Goal: Task Accomplishment & Management: Manage account settings

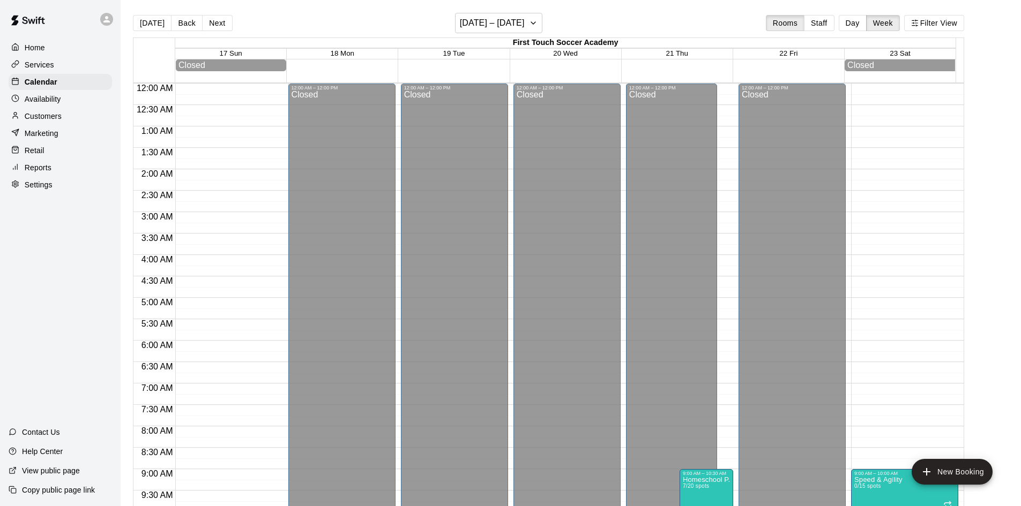
scroll to position [275, 0]
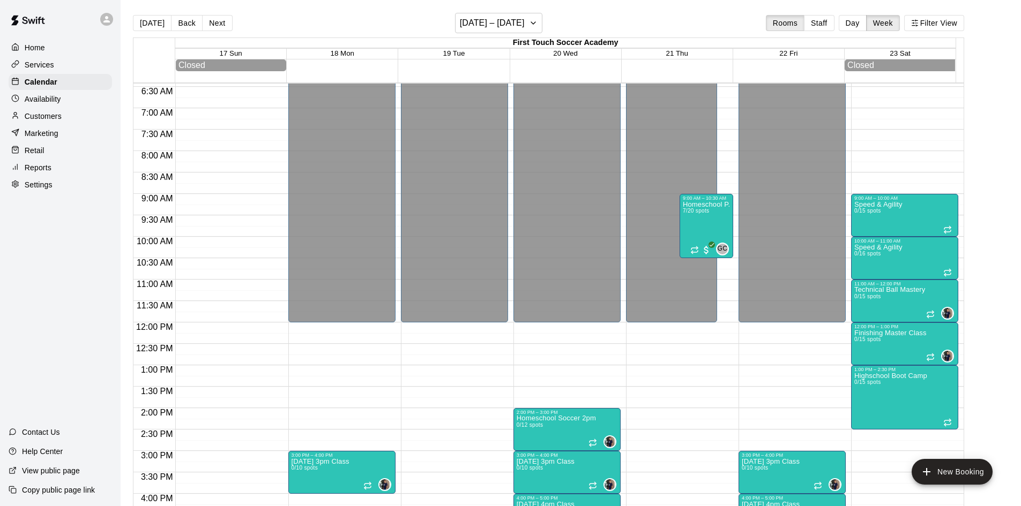
click at [24, 67] on div at bounding box center [17, 65] width 13 height 10
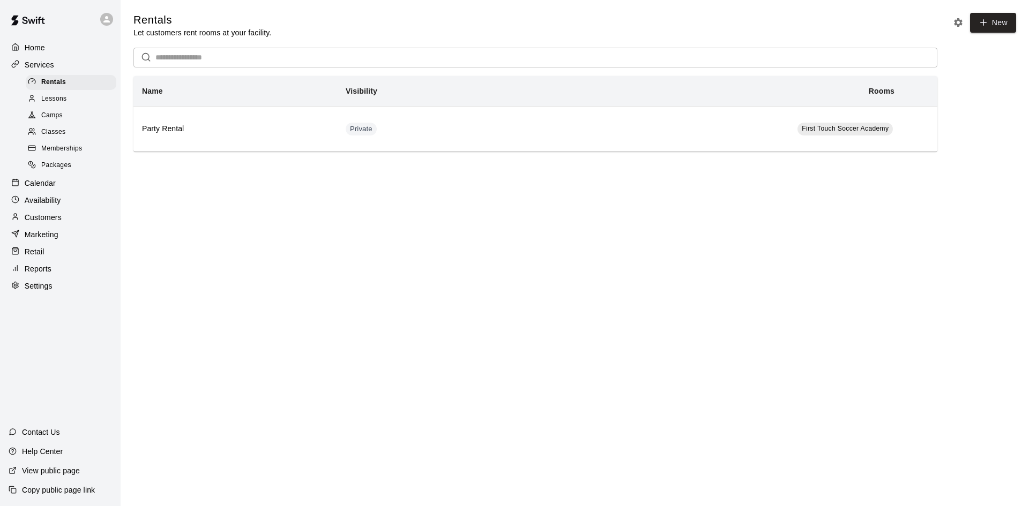
click at [68, 134] on div "Classes" at bounding box center [71, 132] width 91 height 15
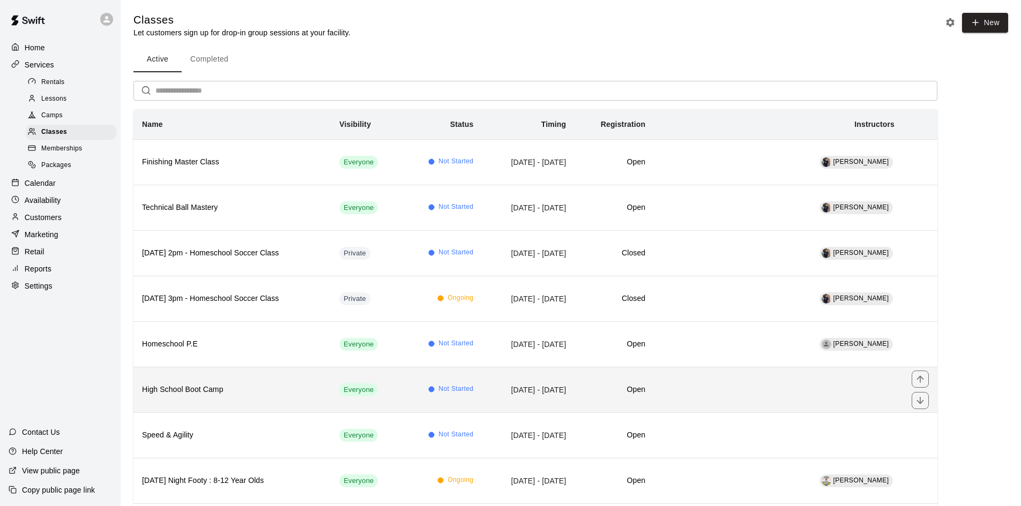
click at [261, 391] on h6 "High School Boot Camp" at bounding box center [232, 390] width 180 height 12
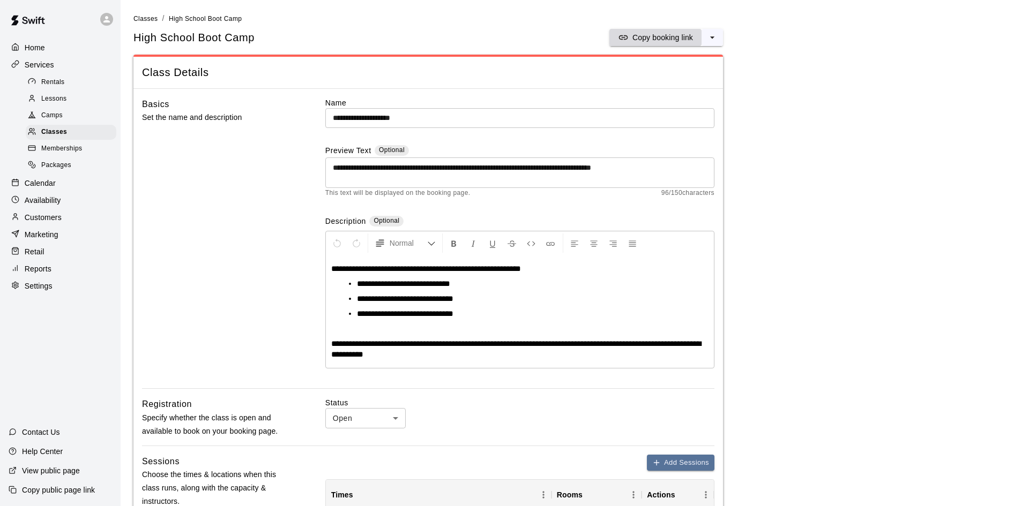
click at [669, 36] on p "Copy booking link" at bounding box center [662, 37] width 61 height 11
click at [55, 101] on span "Lessons" at bounding box center [54, 99] width 26 height 11
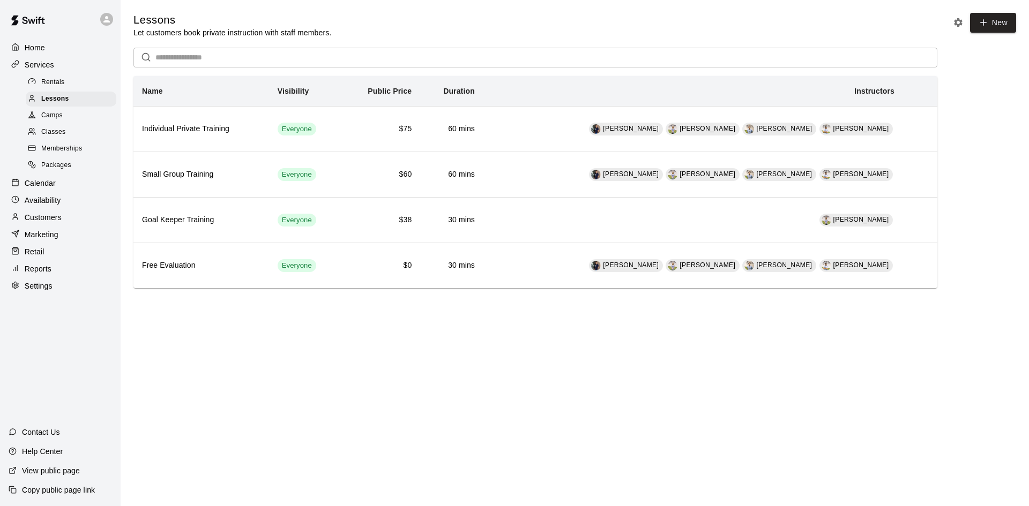
click at [59, 133] on span "Classes" at bounding box center [53, 132] width 24 height 11
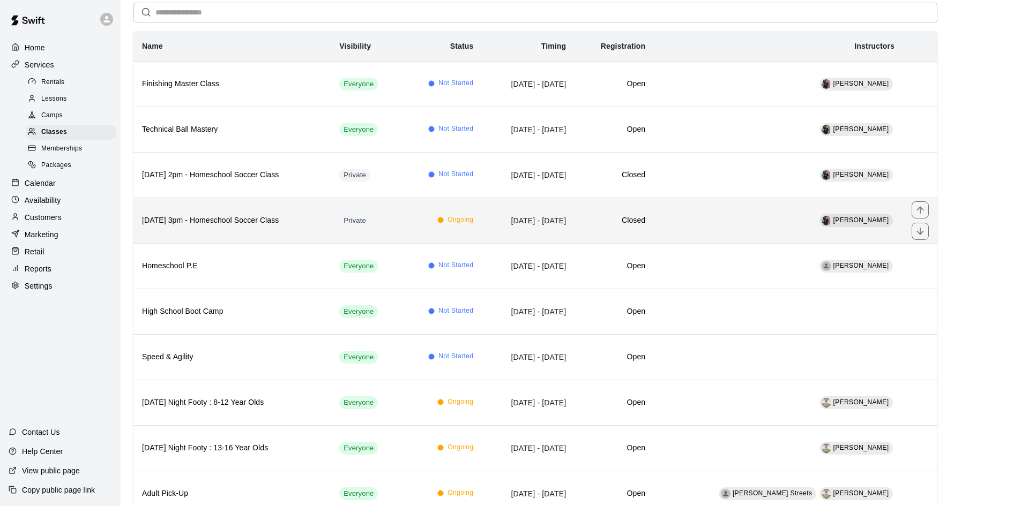
scroll to position [107, 0]
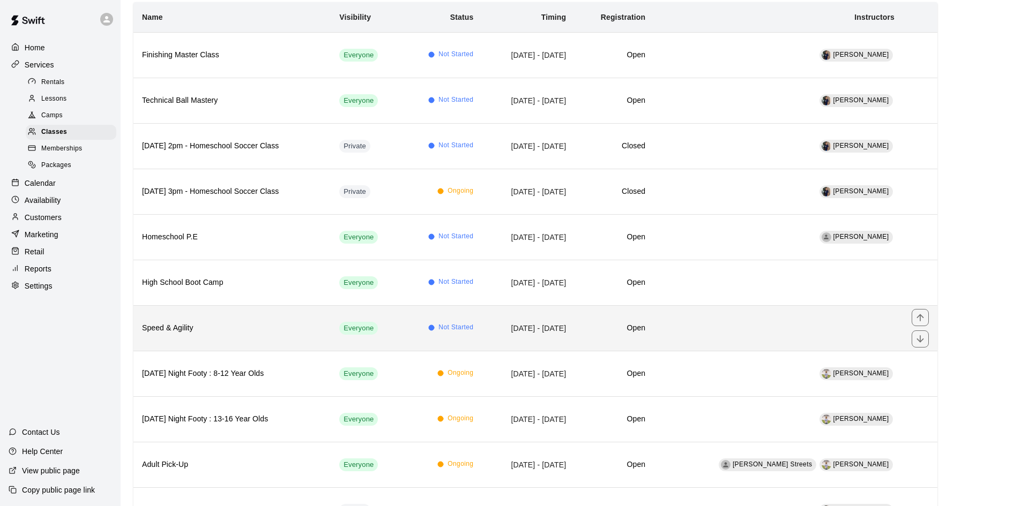
click at [275, 338] on th "Speed & Agility" at bounding box center [231, 328] width 197 height 46
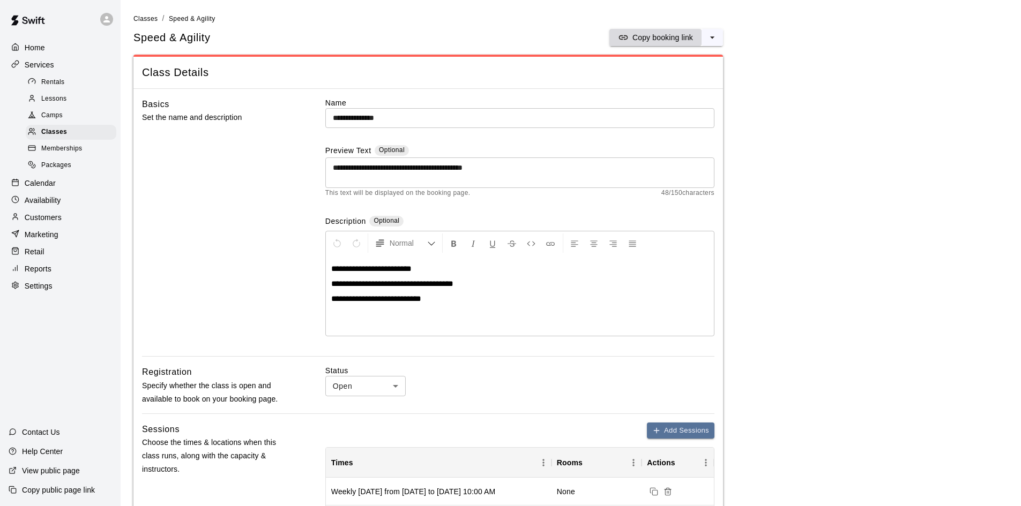
click at [649, 39] on p "Copy booking link" at bounding box center [662, 37] width 61 height 11
click at [63, 134] on span "Classes" at bounding box center [54, 132] width 26 height 11
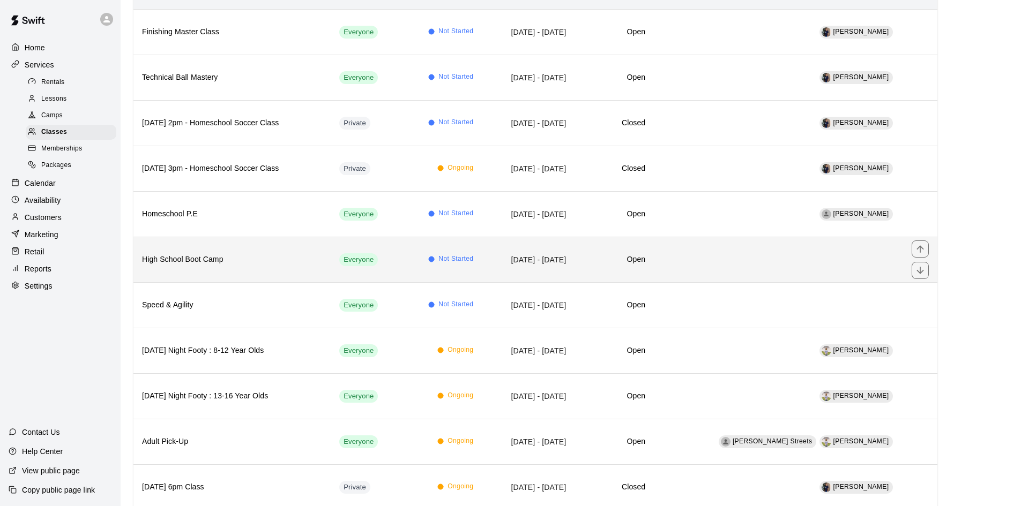
scroll to position [214, 0]
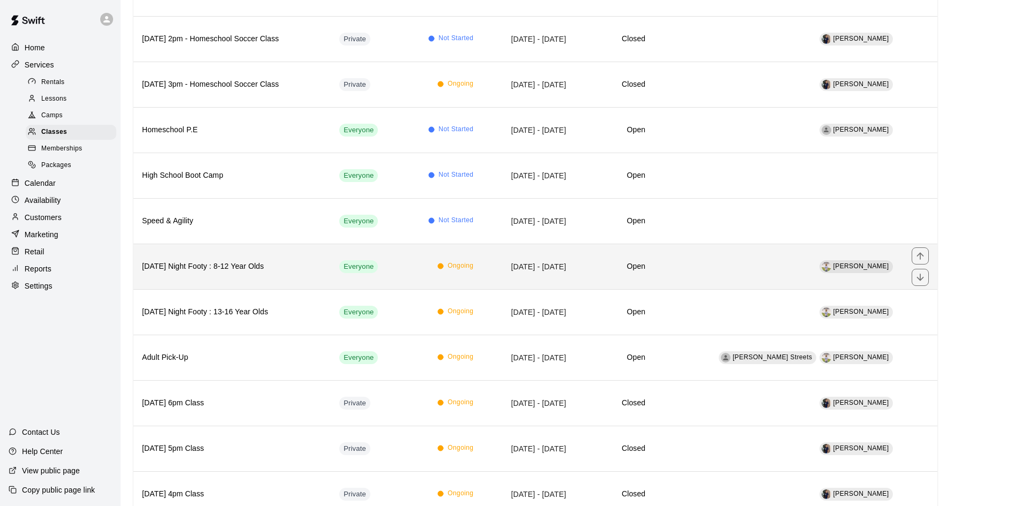
click at [269, 259] on th "[DATE] Night Footy : 8-12 Year Olds" at bounding box center [231, 267] width 197 height 46
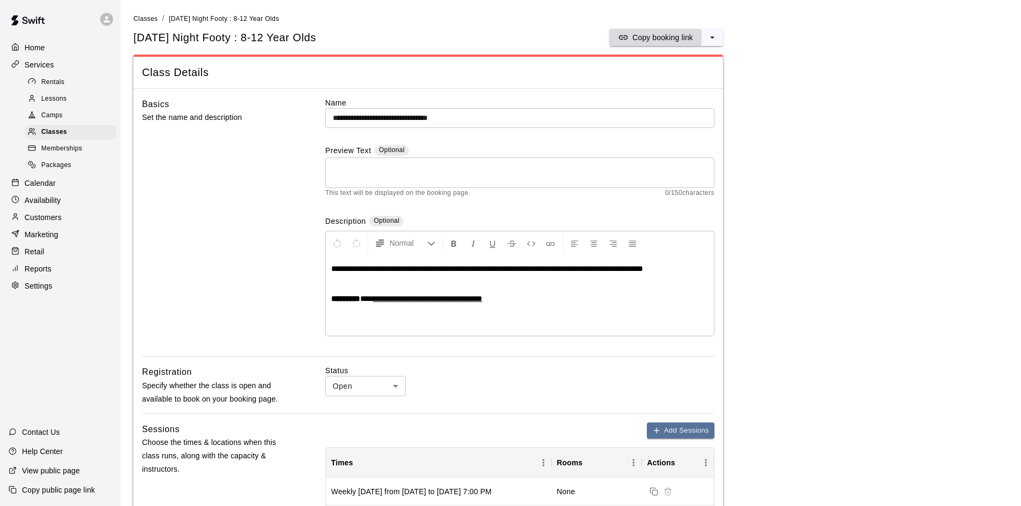
click at [654, 36] on p "Copy booking link" at bounding box center [662, 37] width 61 height 11
click at [58, 136] on span "Classes" at bounding box center [54, 132] width 26 height 11
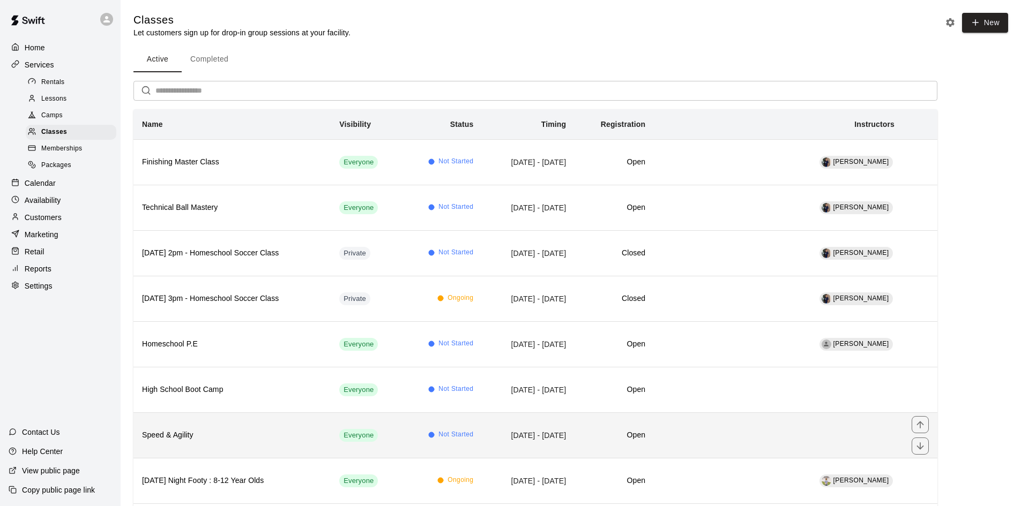
scroll to position [54, 0]
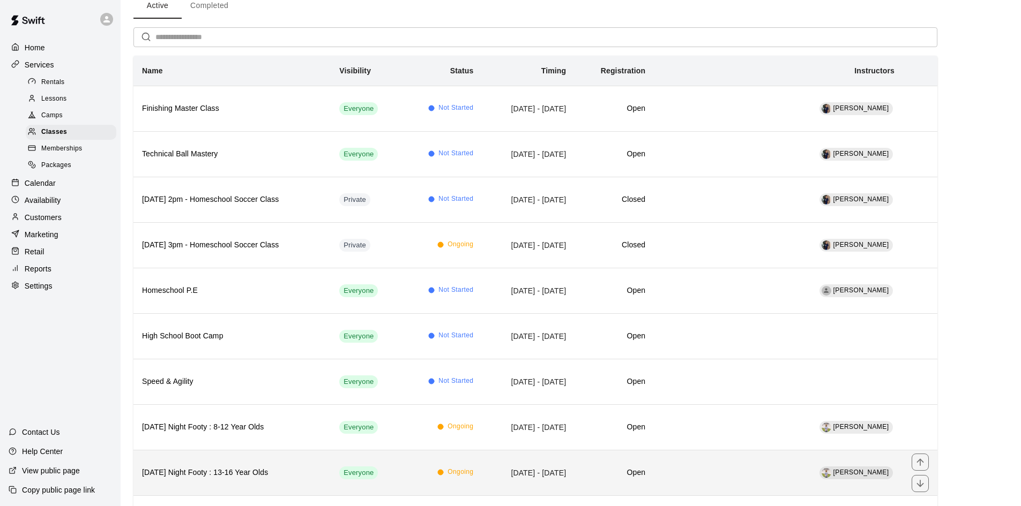
click at [252, 469] on h6 "[DATE] Night Footy : 13-16 Year Olds" at bounding box center [232, 473] width 180 height 12
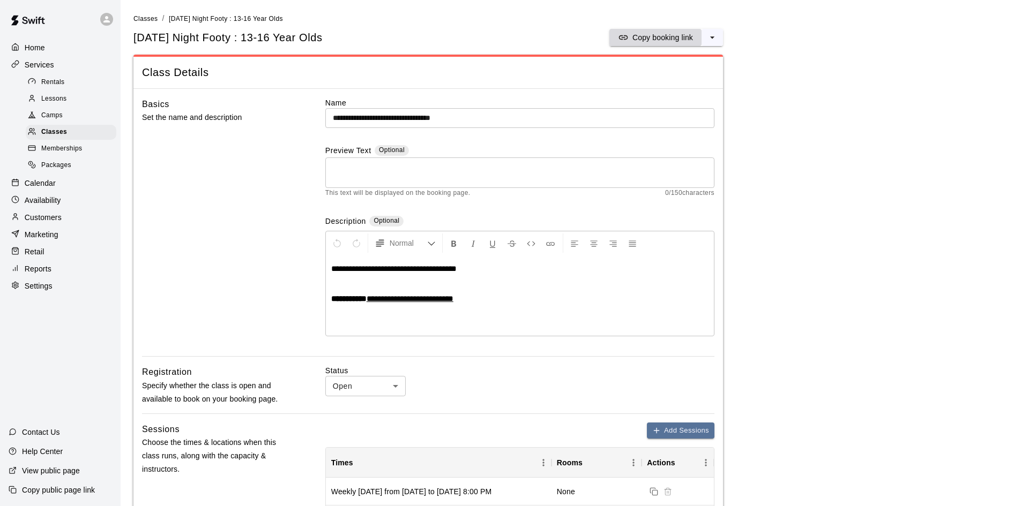
click at [660, 36] on p "Copy booking link" at bounding box center [662, 37] width 61 height 11
click at [57, 132] on span "Classes" at bounding box center [54, 132] width 26 height 11
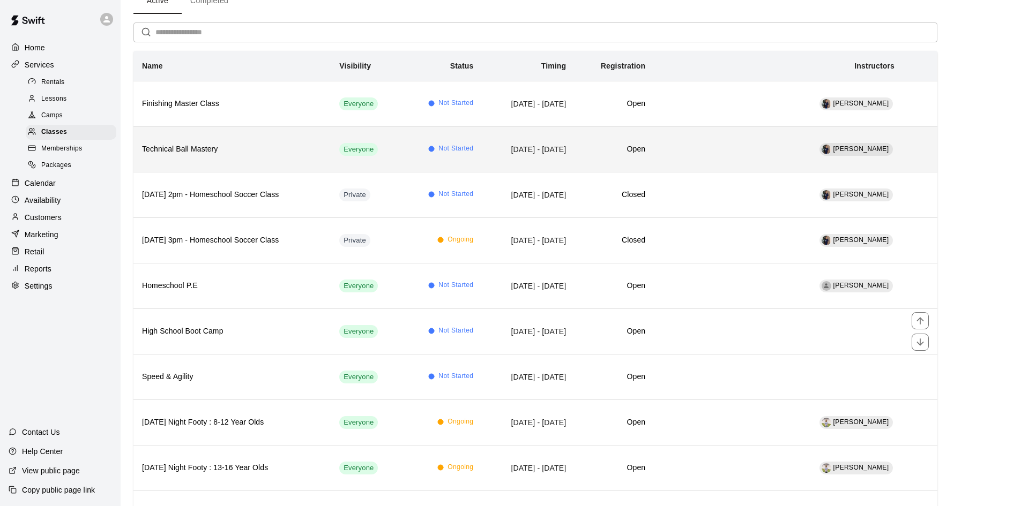
scroll to position [54, 0]
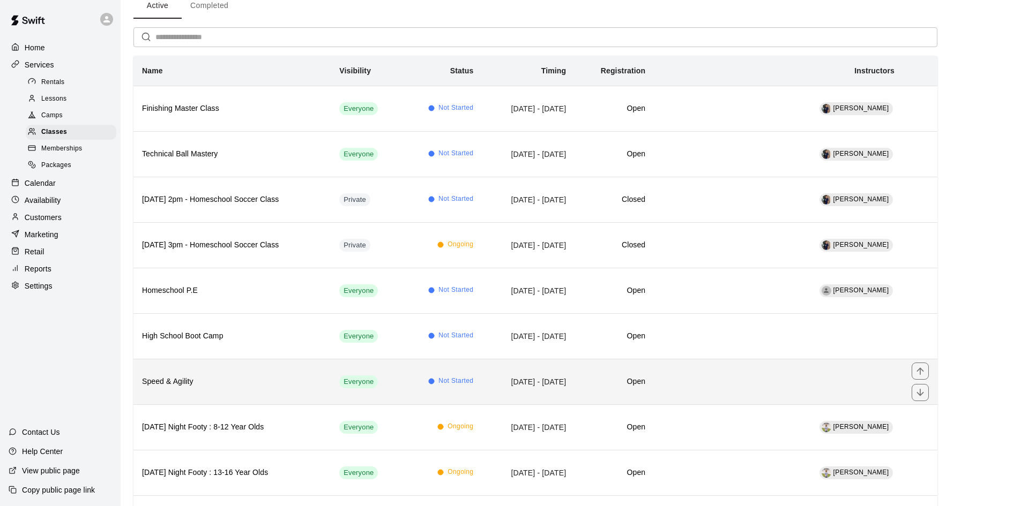
click at [206, 388] on th "Speed & Agility" at bounding box center [231, 382] width 197 height 46
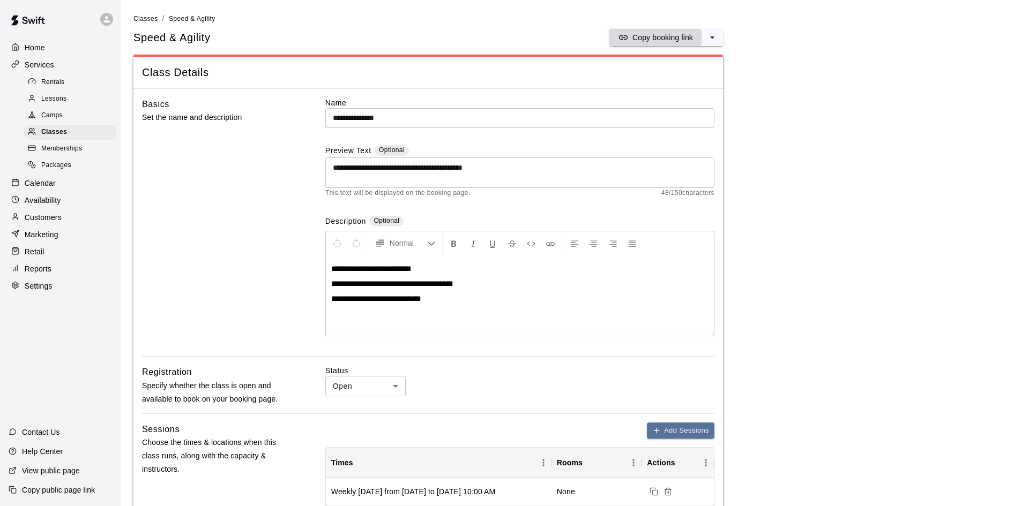
click at [647, 35] on p "Copy booking link" at bounding box center [662, 37] width 61 height 11
click at [61, 135] on span "Classes" at bounding box center [54, 132] width 26 height 11
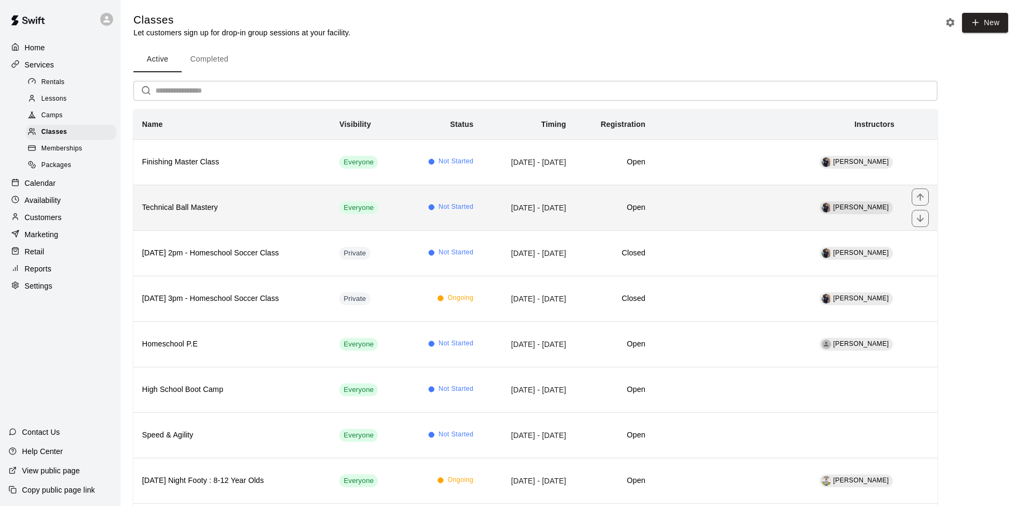
click at [184, 204] on h6 "Technical Ball Mastery" at bounding box center [232, 208] width 180 height 12
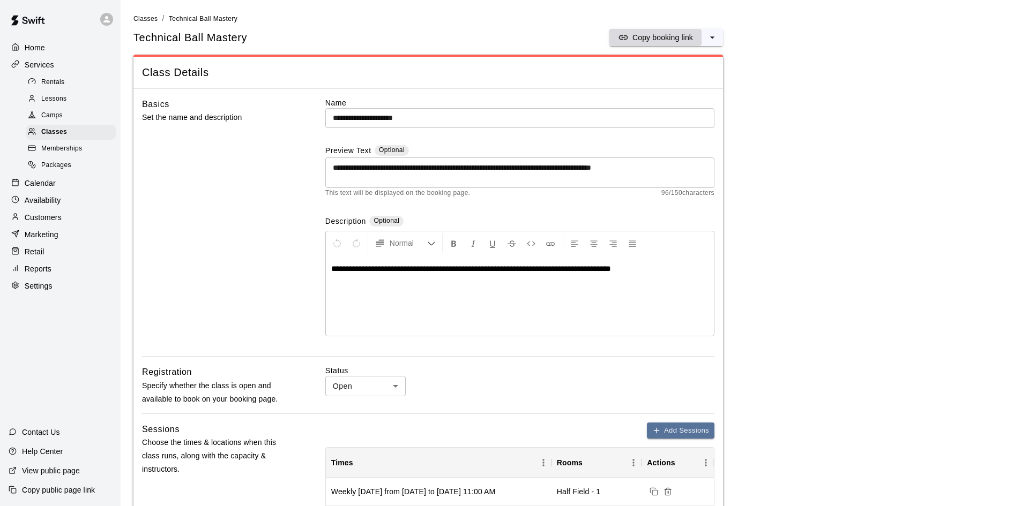
click at [667, 34] on p "Copy booking link" at bounding box center [662, 37] width 61 height 11
click at [60, 134] on span "Classes" at bounding box center [54, 132] width 26 height 11
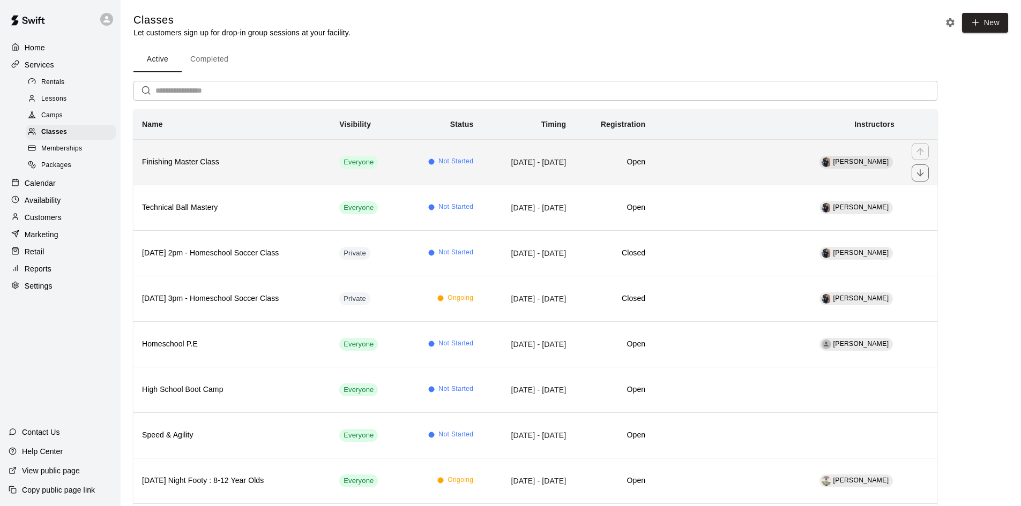
click at [224, 160] on h6 "Finishing Master Class" at bounding box center [232, 162] width 180 height 12
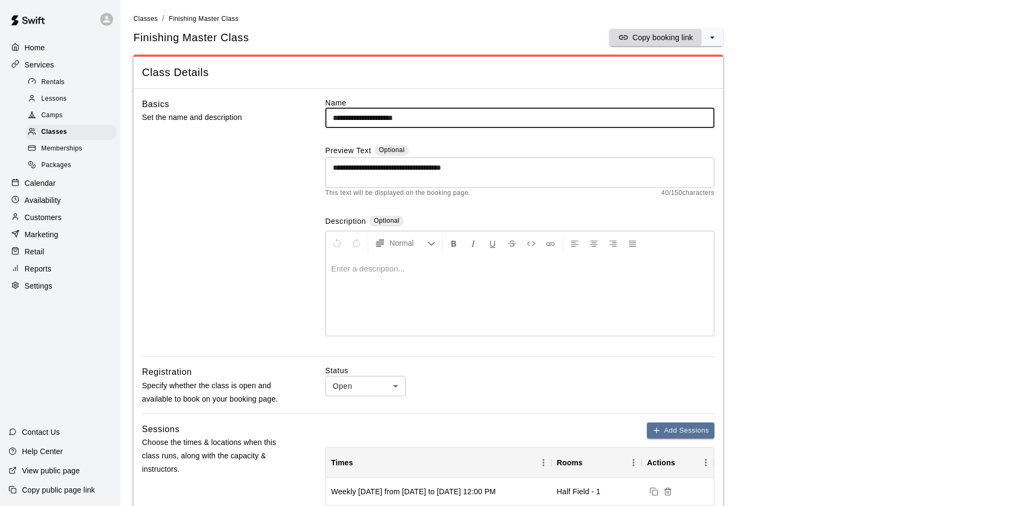
click at [645, 36] on p "Copy booking link" at bounding box center [662, 37] width 61 height 11
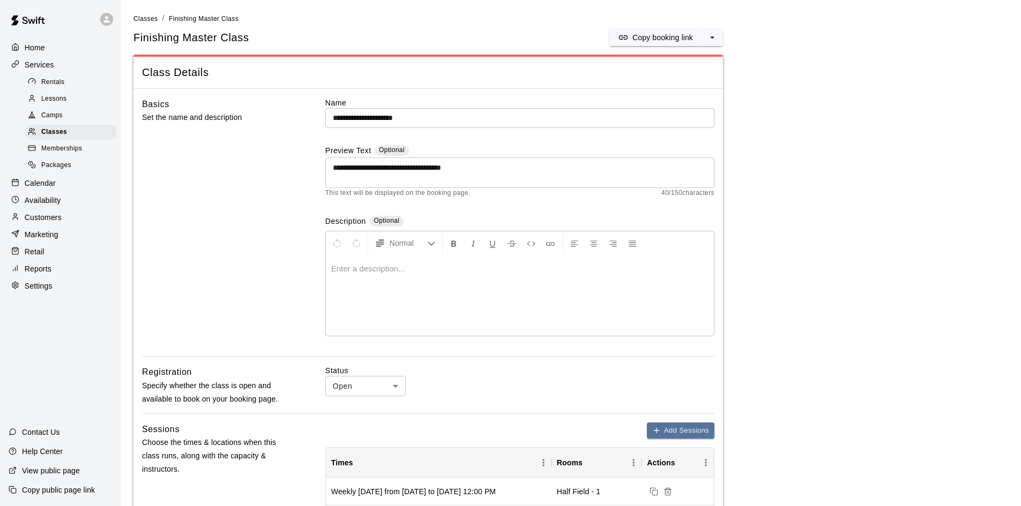
click at [55, 185] on div "Calendar" at bounding box center [60, 183] width 103 height 16
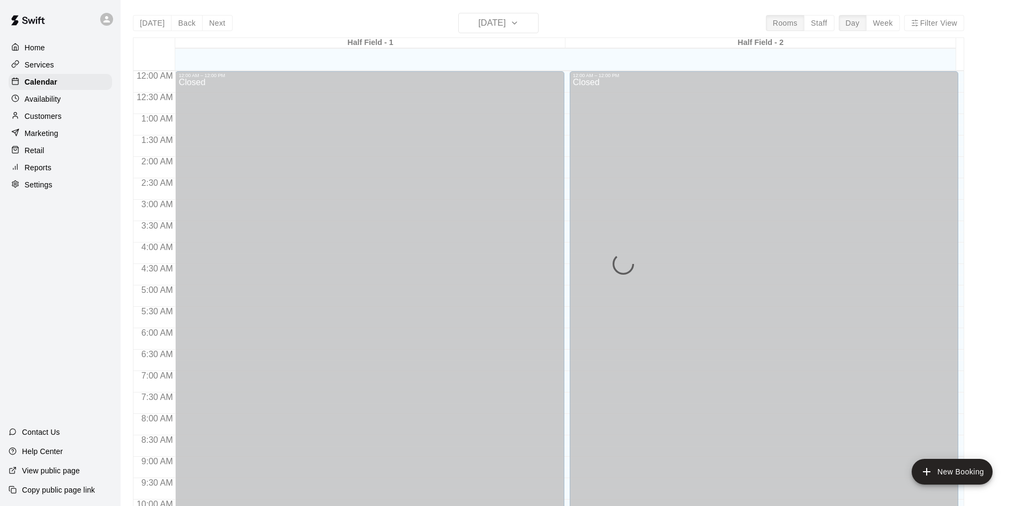
scroll to position [549, 0]
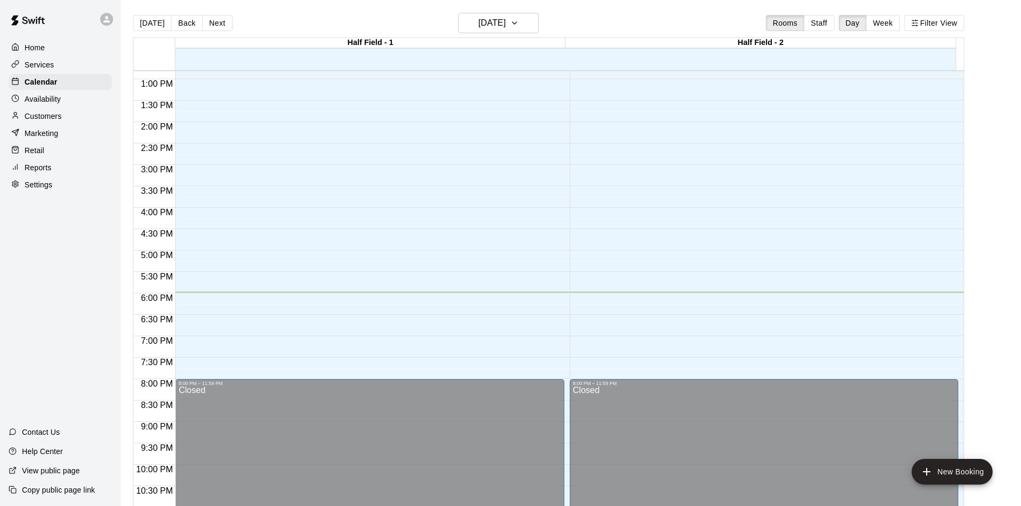
click at [33, 63] on p "Services" at bounding box center [39, 64] width 29 height 11
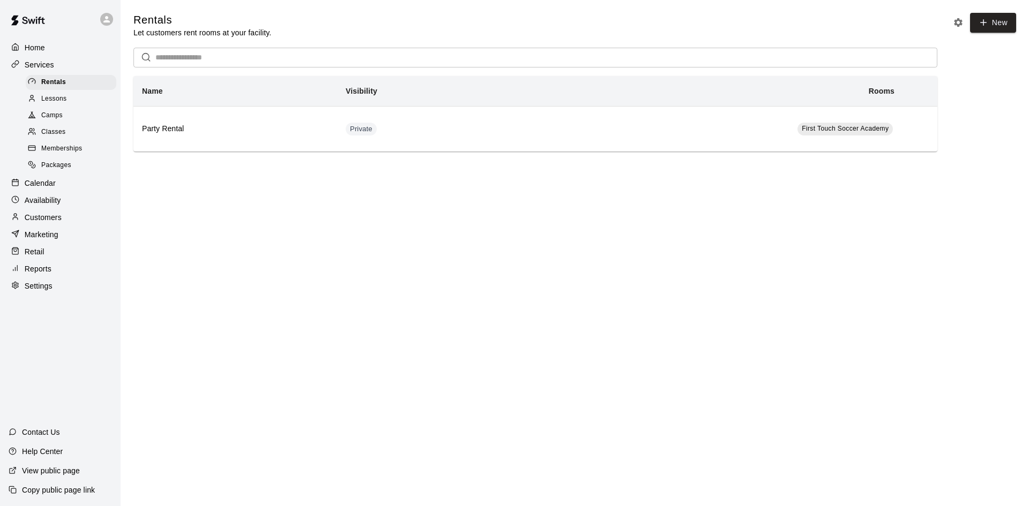
click at [61, 223] on p "Customers" at bounding box center [43, 217] width 37 height 11
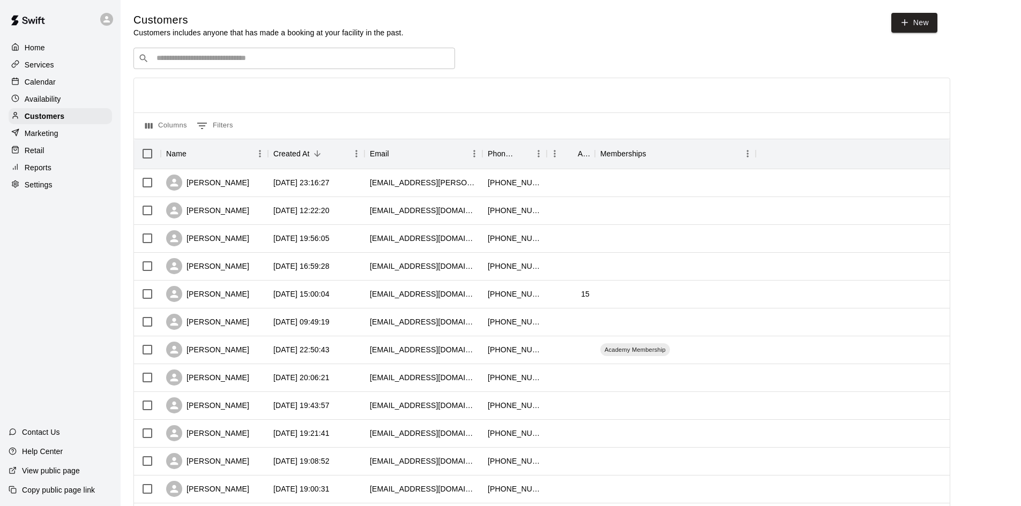
click at [280, 58] on input "Search customers by name or email" at bounding box center [301, 58] width 297 height 11
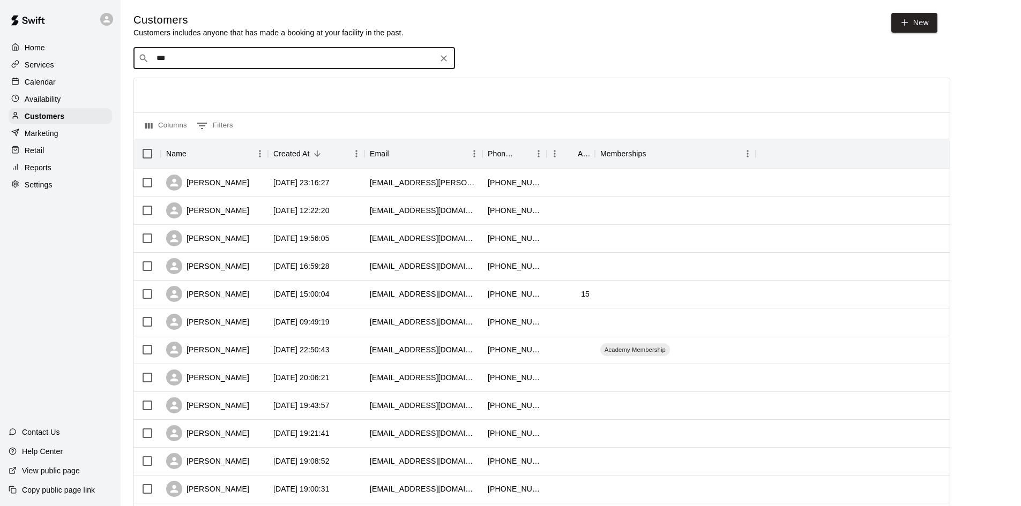
type input "****"
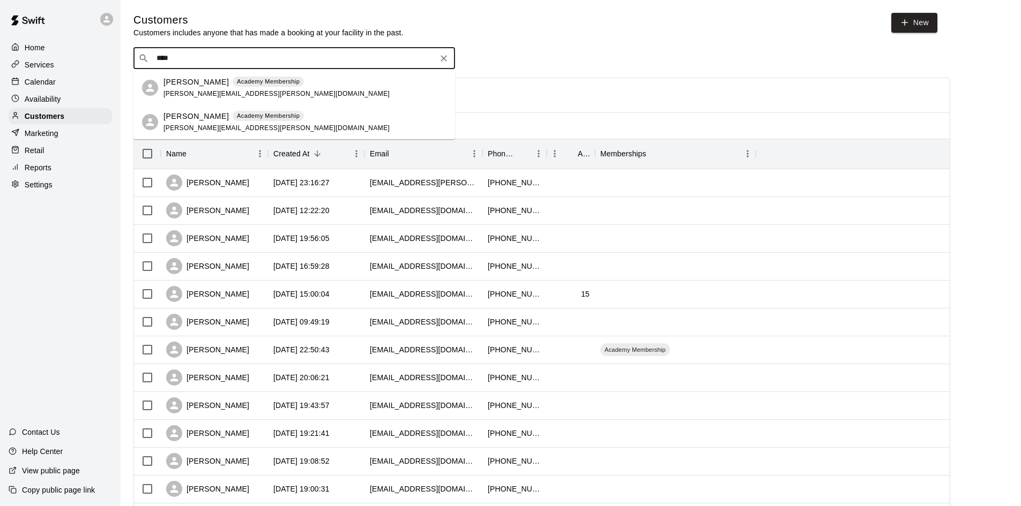
click at [198, 95] on span "[PERSON_NAME][EMAIL_ADDRESS][PERSON_NAME][DOMAIN_NAME]" at bounding box center [276, 93] width 226 height 7
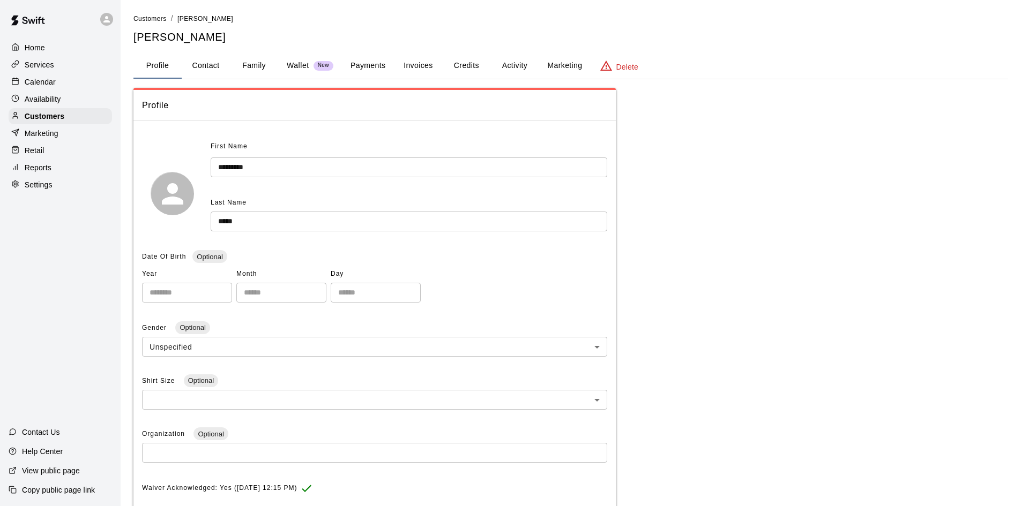
click at [375, 67] on button "Payments" at bounding box center [368, 66] width 52 height 26
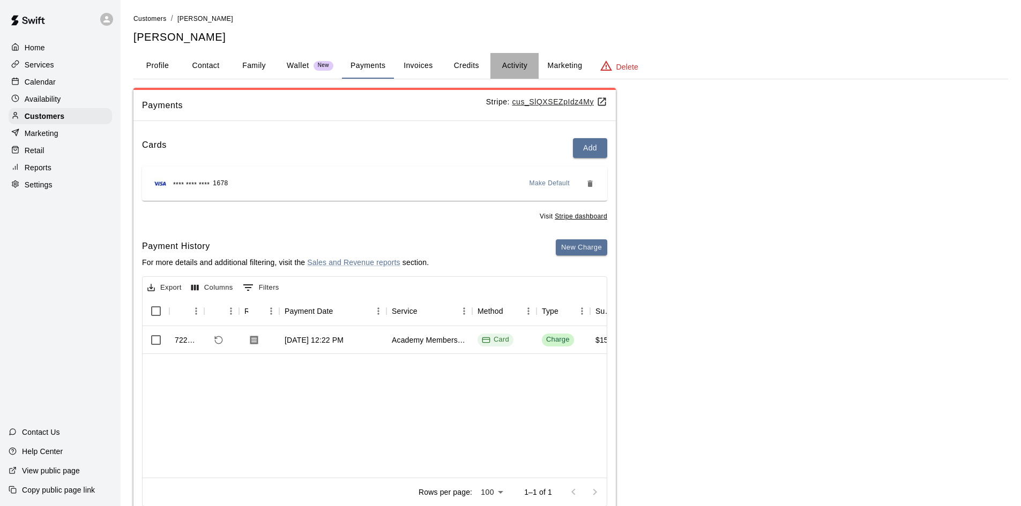
click at [513, 61] on button "Activity" at bounding box center [514, 66] width 48 height 26
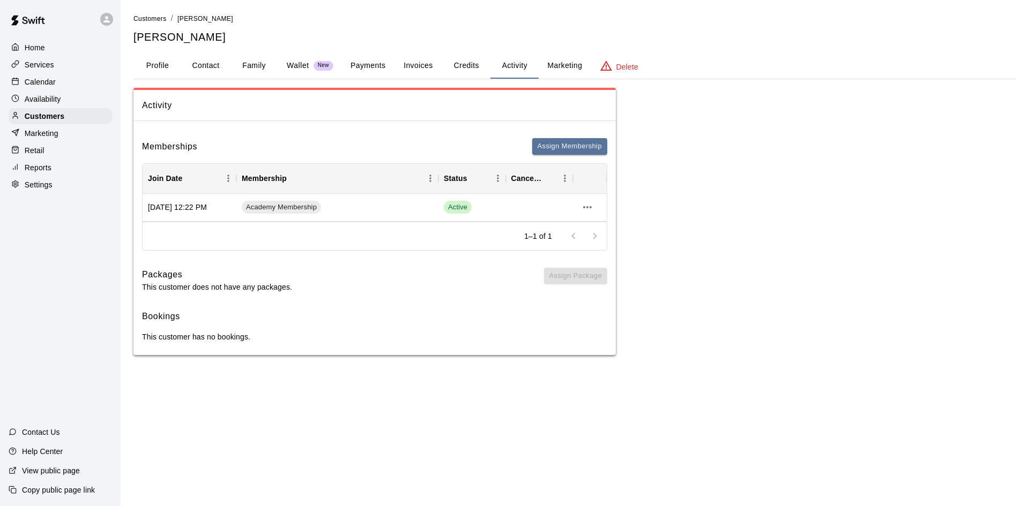
click at [365, 64] on button "Payments" at bounding box center [368, 66] width 52 height 26
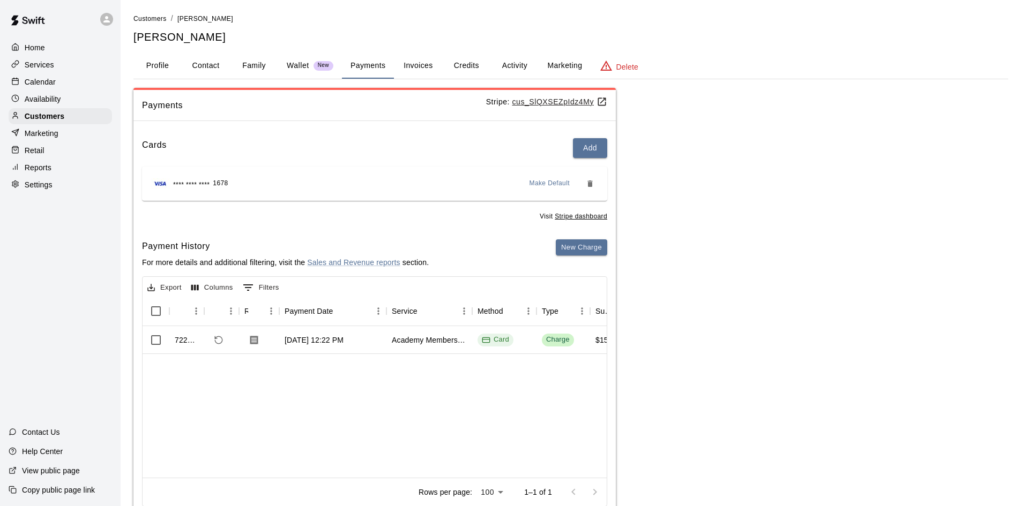
click at [56, 86] on div "Calendar" at bounding box center [60, 82] width 103 height 16
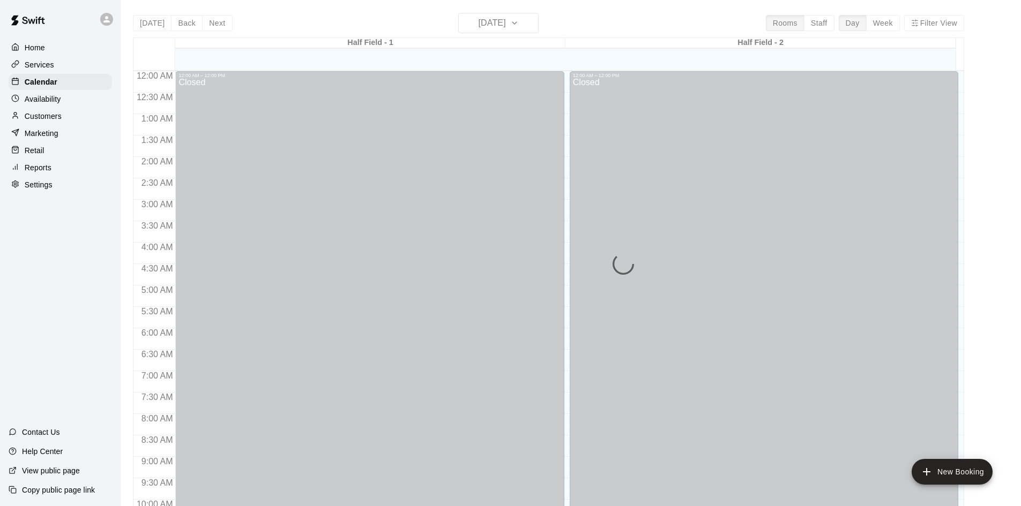
scroll to position [549, 0]
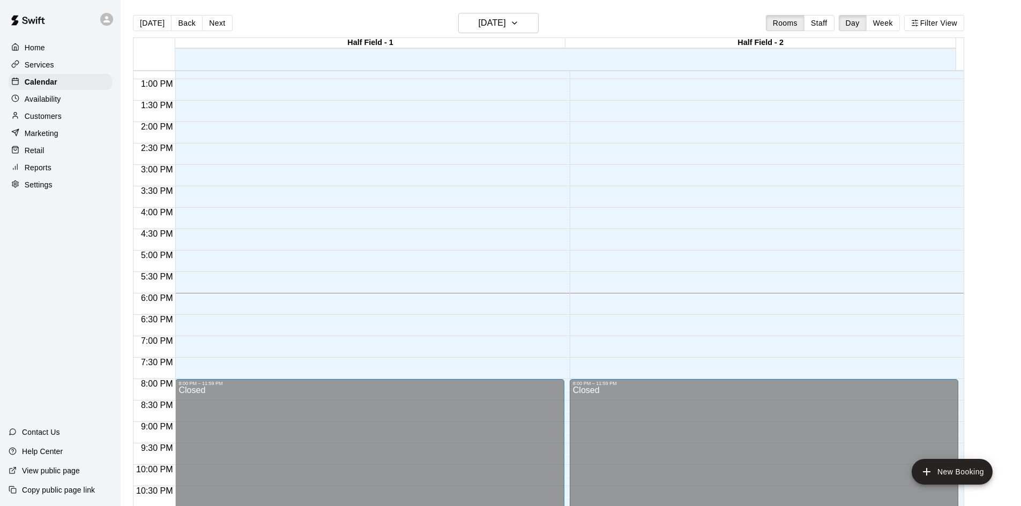
click at [883, 22] on button "Week" at bounding box center [883, 23] width 34 height 16
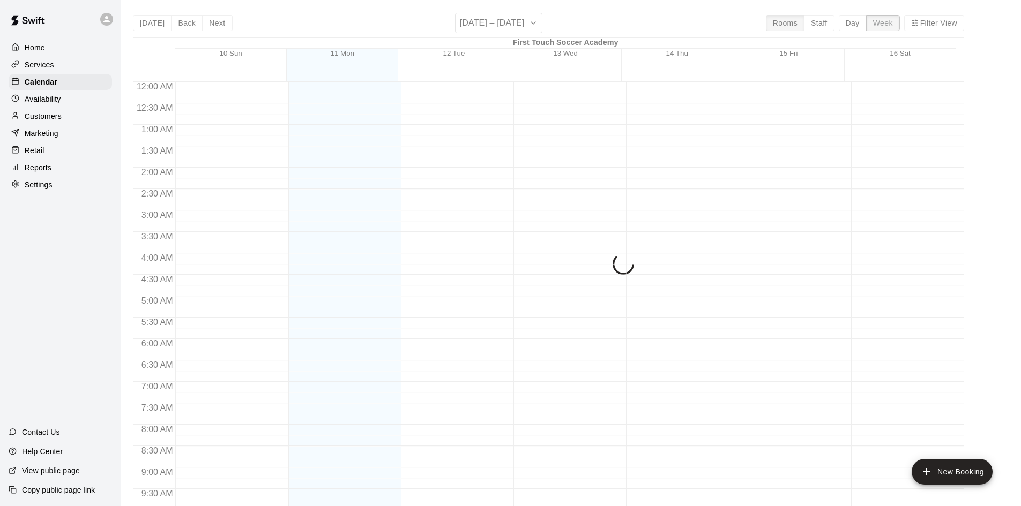
scroll to position [594, 0]
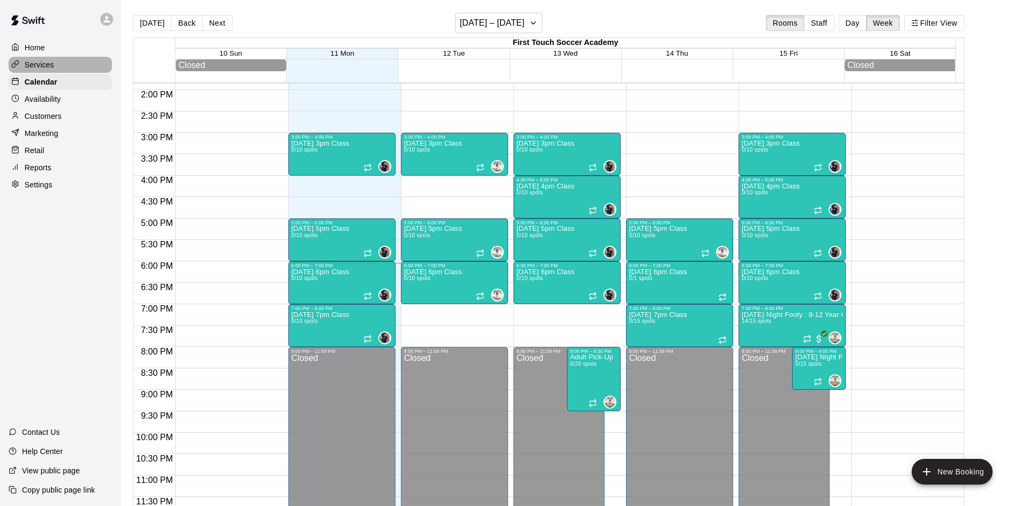
click at [38, 67] on p "Services" at bounding box center [39, 64] width 29 height 11
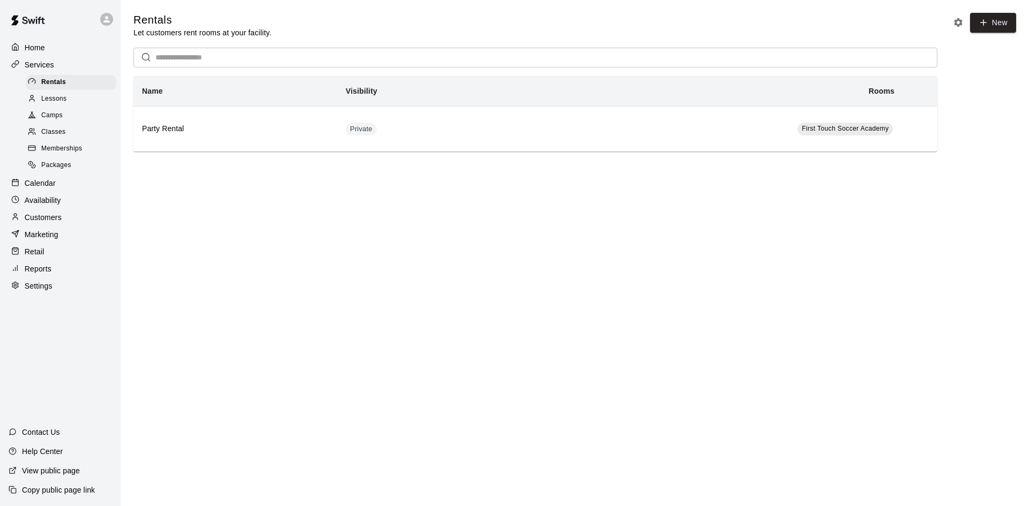
click at [63, 132] on span "Classes" at bounding box center [53, 132] width 24 height 11
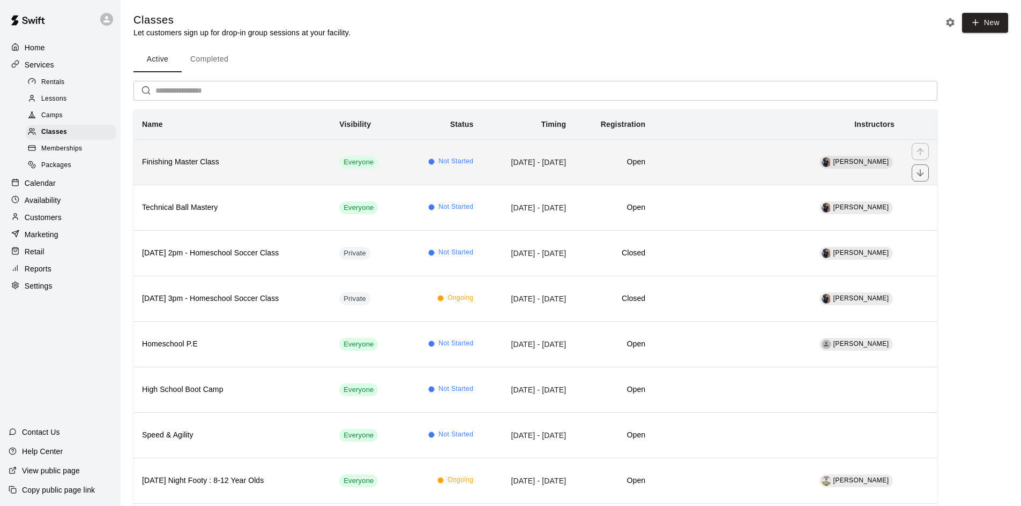
click at [221, 163] on h6 "Finishing Master Class" at bounding box center [232, 162] width 180 height 12
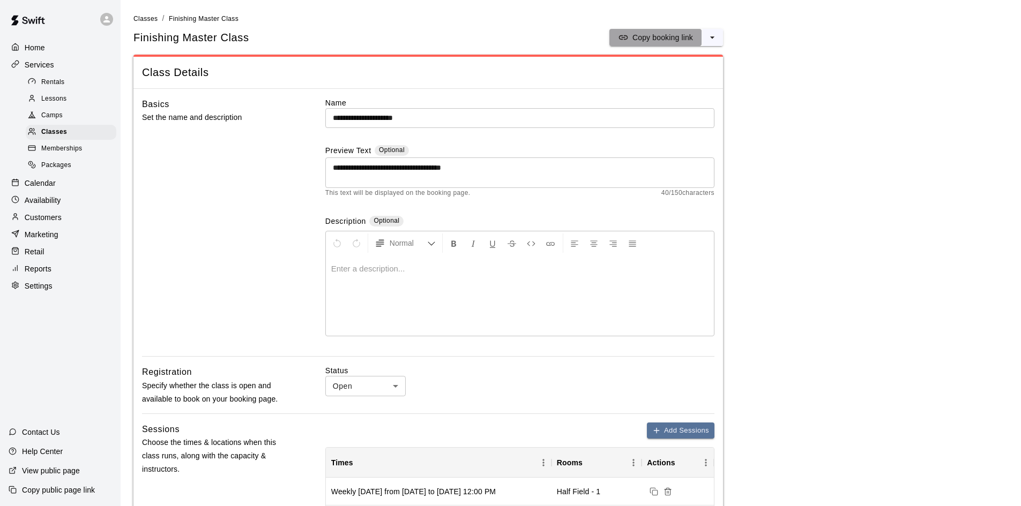
click at [664, 36] on p "Copy booking link" at bounding box center [662, 37] width 61 height 11
click at [39, 223] on p "Customers" at bounding box center [43, 217] width 37 height 11
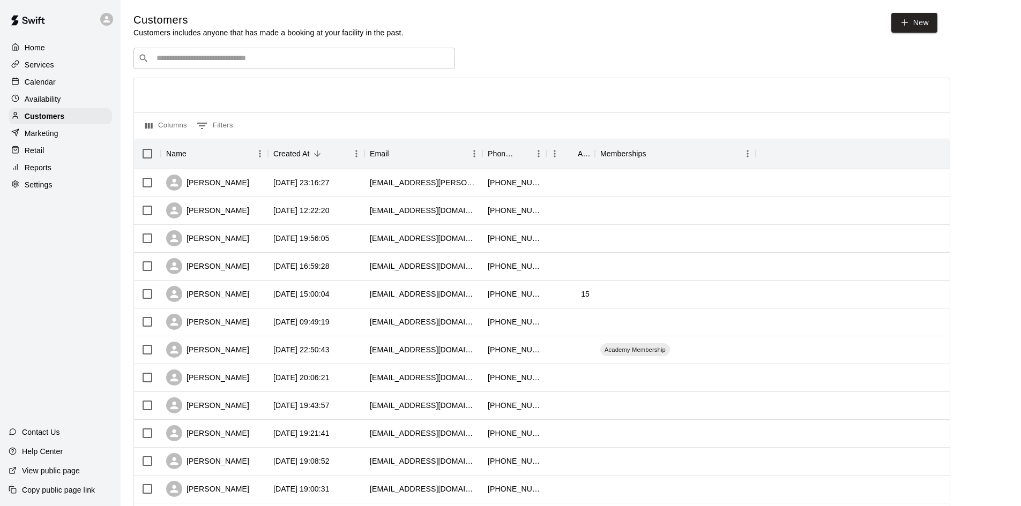
click at [273, 49] on div "​ ​" at bounding box center [293, 58] width 321 height 21
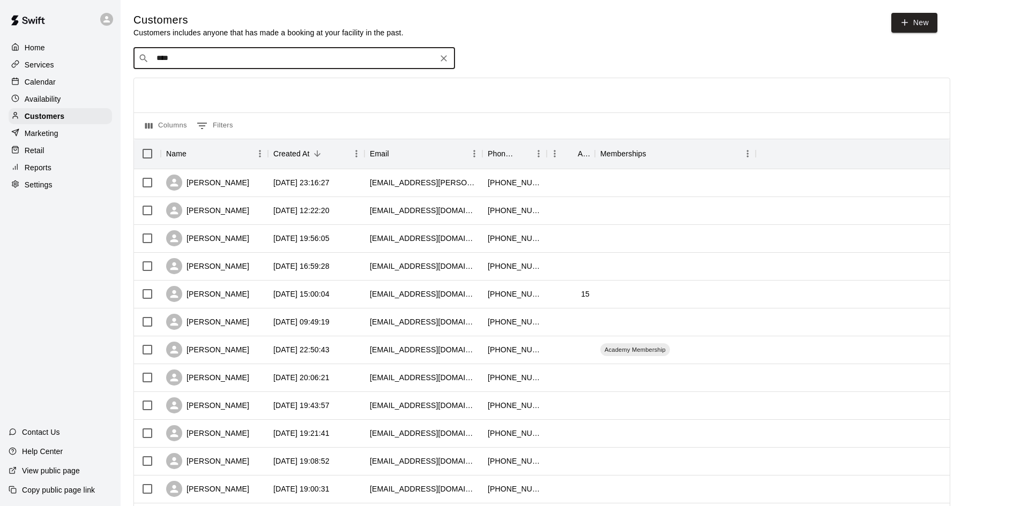
type input "*****"
click at [445, 61] on icon "Clear" at bounding box center [443, 58] width 11 height 11
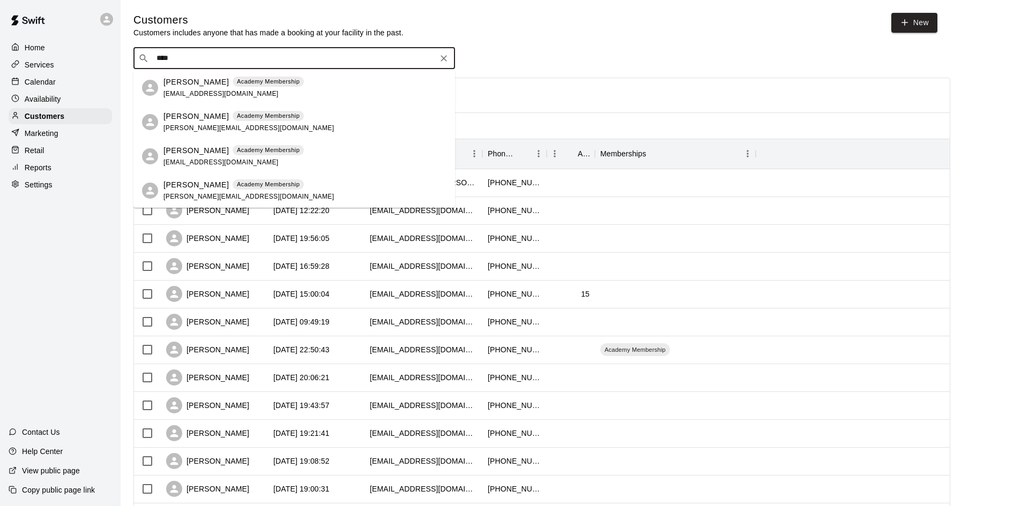
type input "*****"
click at [196, 156] on div "[PERSON_NAME] Academy Membership [EMAIL_ADDRESS][DOMAIN_NAME]" at bounding box center [233, 156] width 140 height 23
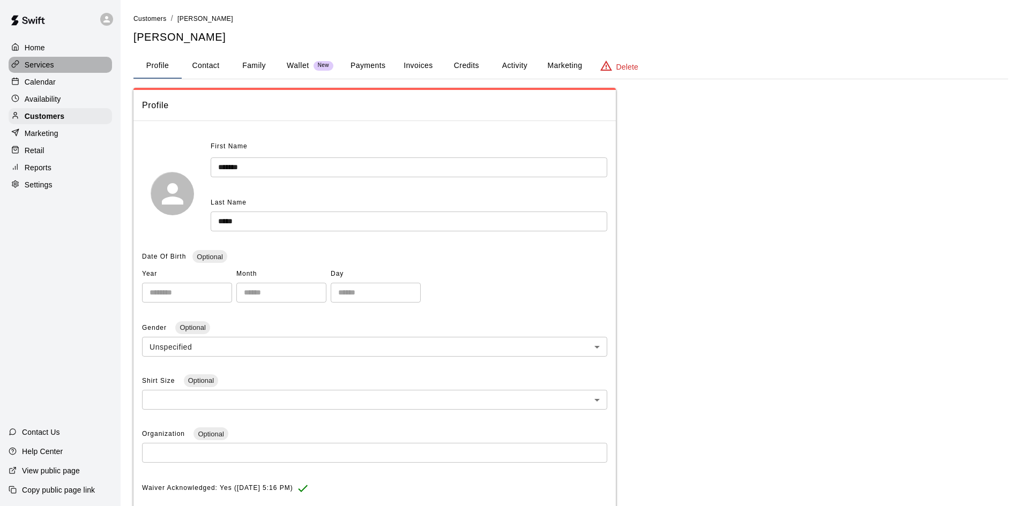
click at [35, 67] on p "Services" at bounding box center [39, 64] width 29 height 11
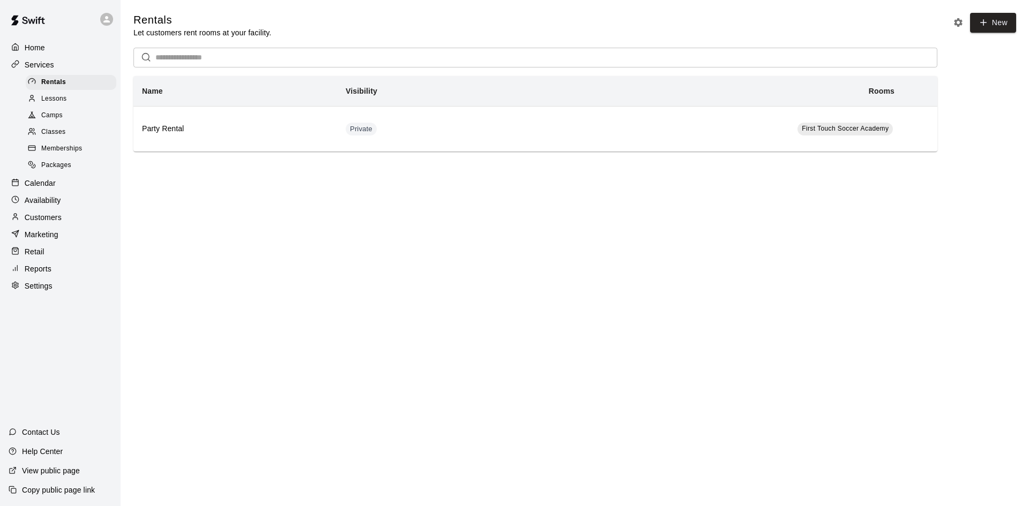
click at [55, 133] on span "Classes" at bounding box center [53, 132] width 24 height 11
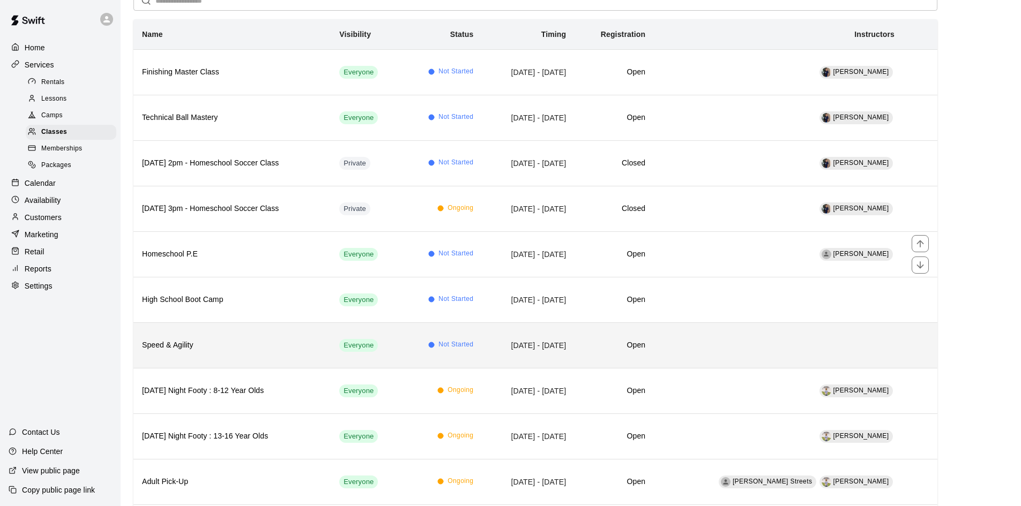
scroll to position [107, 0]
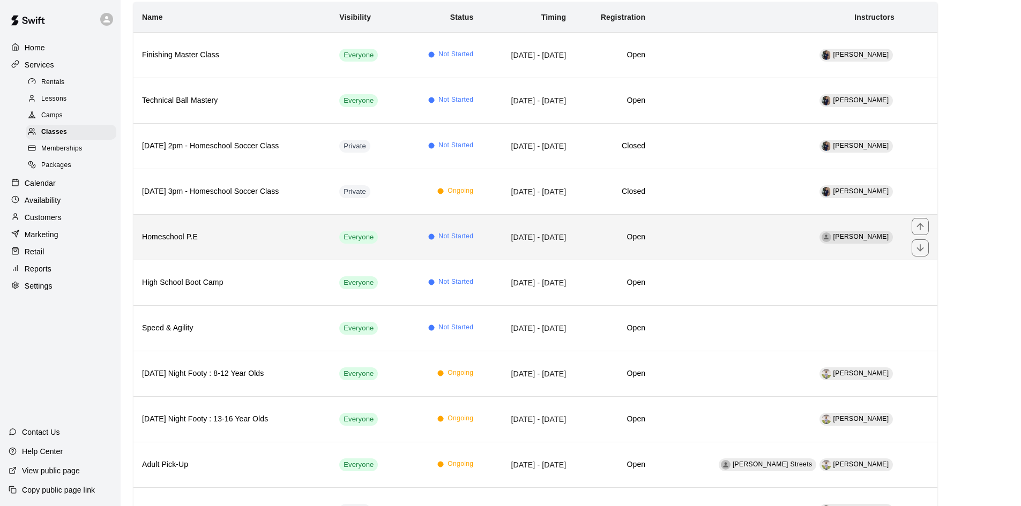
click at [215, 242] on h6 "Homeschool P.E" at bounding box center [232, 237] width 180 height 12
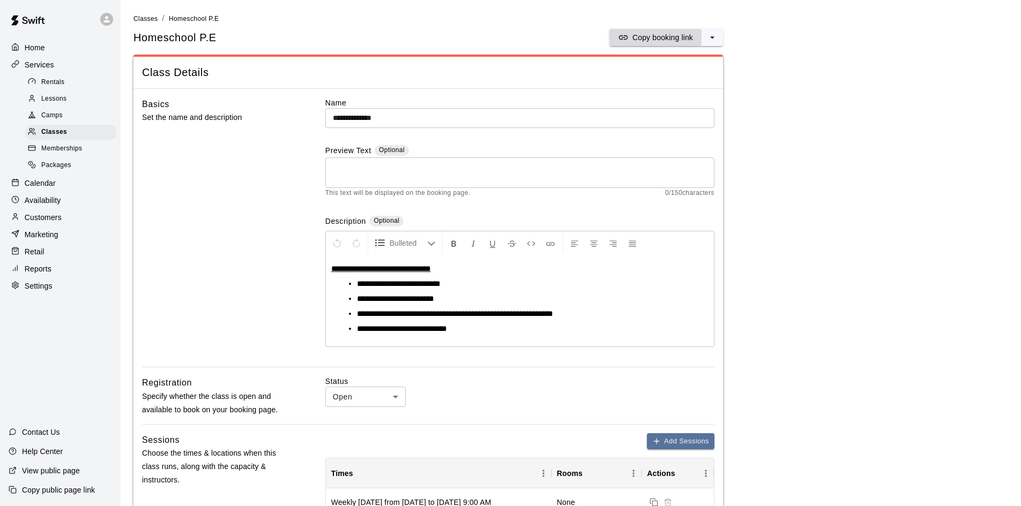
click at [660, 34] on p "Copy booking link" at bounding box center [662, 37] width 61 height 11
click at [39, 223] on p "Customers" at bounding box center [43, 217] width 37 height 11
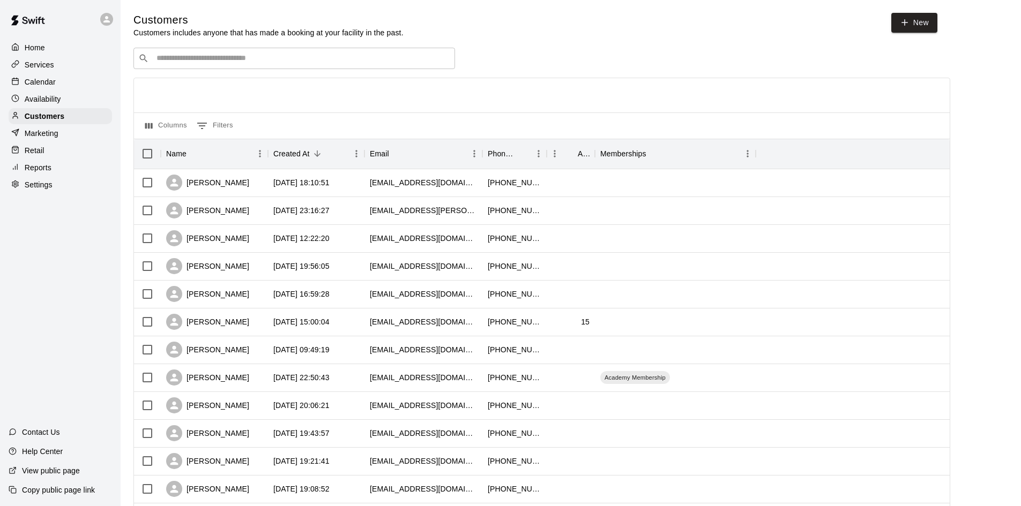
click at [227, 64] on input "Search customers by name or email" at bounding box center [301, 58] width 297 height 11
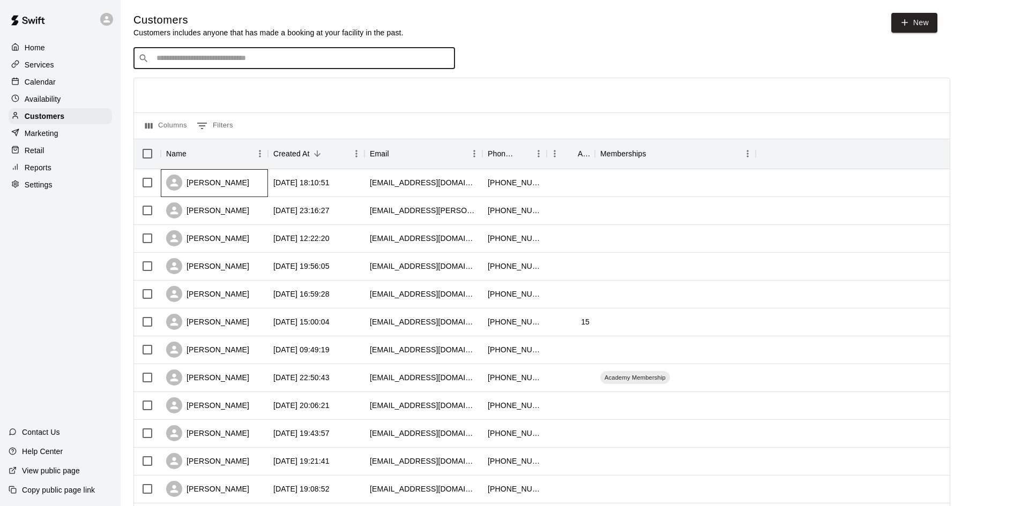
click at [224, 186] on div "[PERSON_NAME]" at bounding box center [207, 183] width 83 height 16
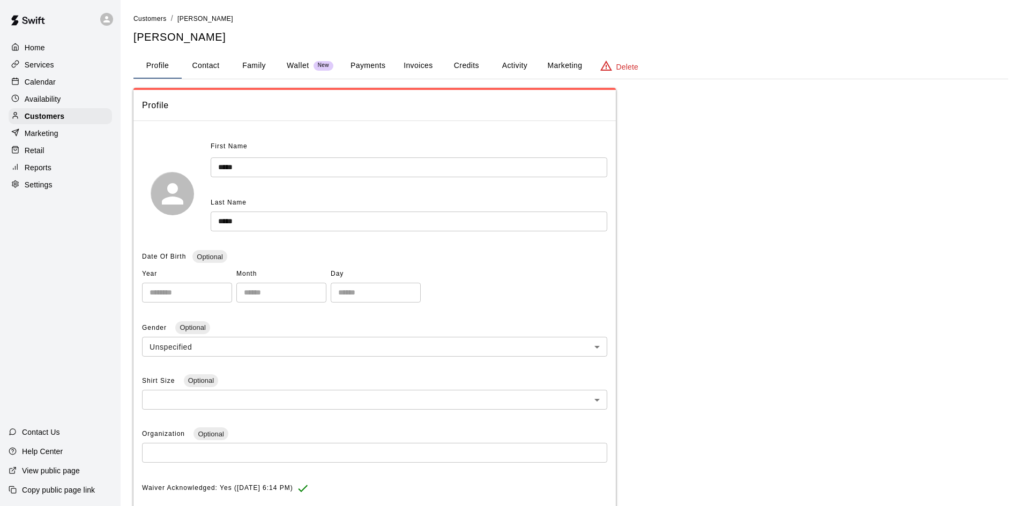
click at [369, 57] on button "Payments" at bounding box center [368, 66] width 52 height 26
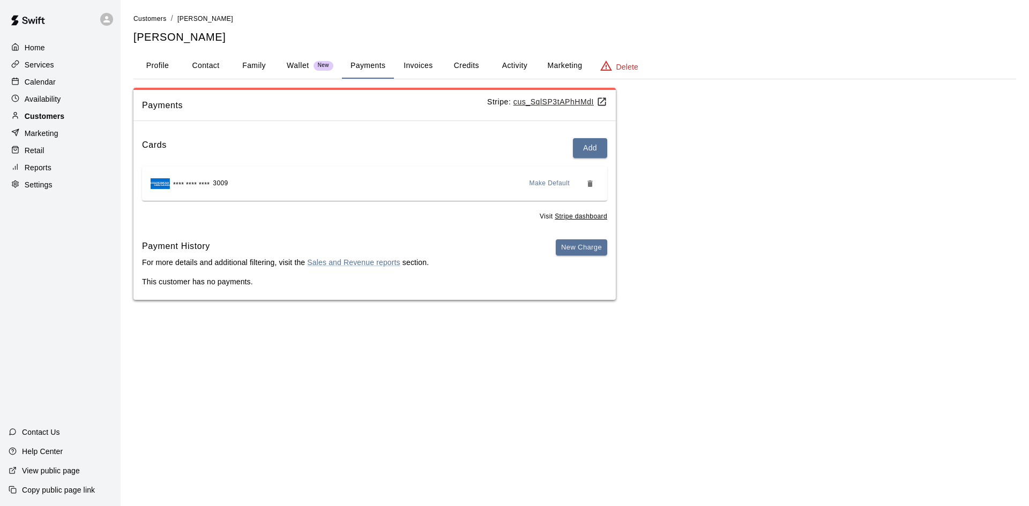
click at [42, 117] on p "Customers" at bounding box center [45, 116] width 40 height 11
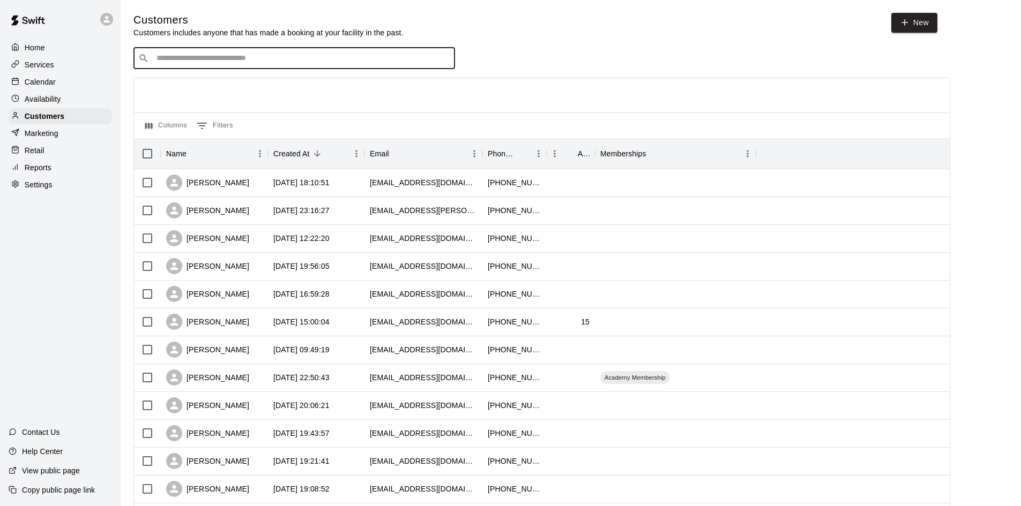
click at [329, 62] on input "Search customers by name or email" at bounding box center [301, 58] width 297 height 11
type input "****"
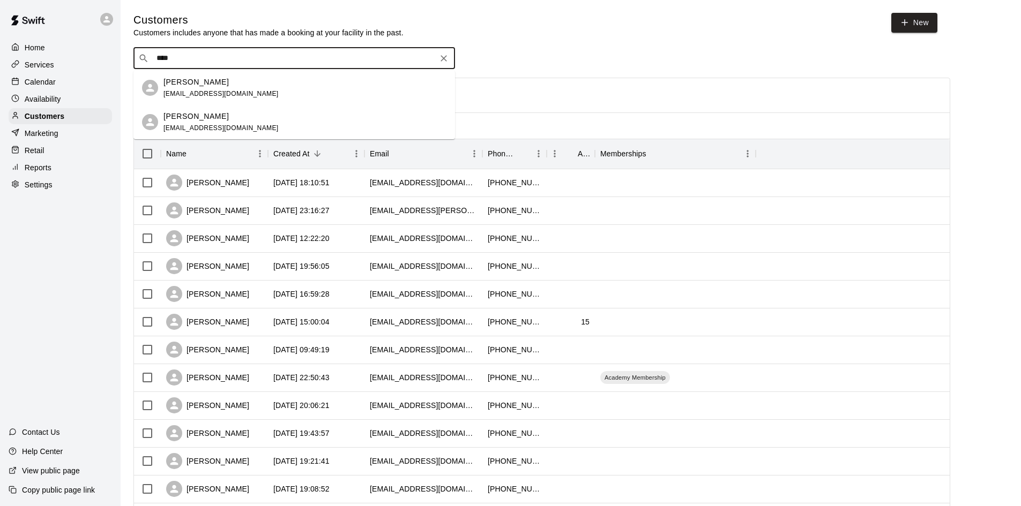
click at [236, 128] on div "[PERSON_NAME] [PERSON_NAME][EMAIL_ADDRESS][DOMAIN_NAME]" at bounding box center [304, 122] width 283 height 23
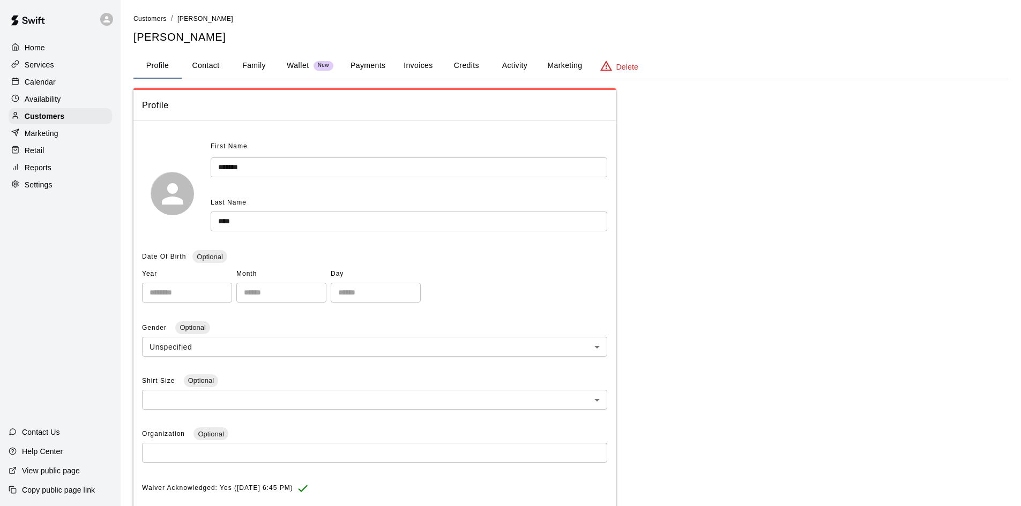
click at [489, 69] on button "Credits" at bounding box center [466, 66] width 48 height 26
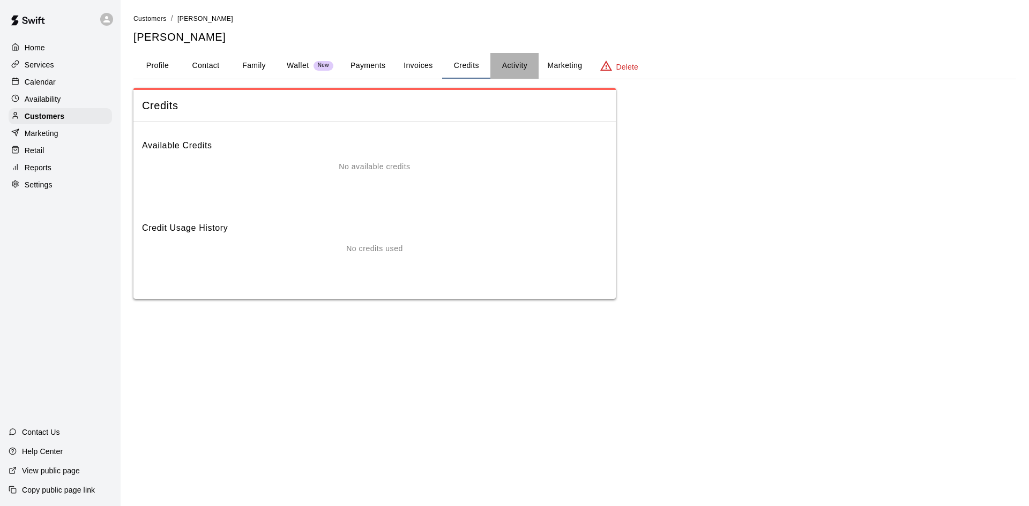
click at [514, 63] on button "Activity" at bounding box center [514, 66] width 48 height 26
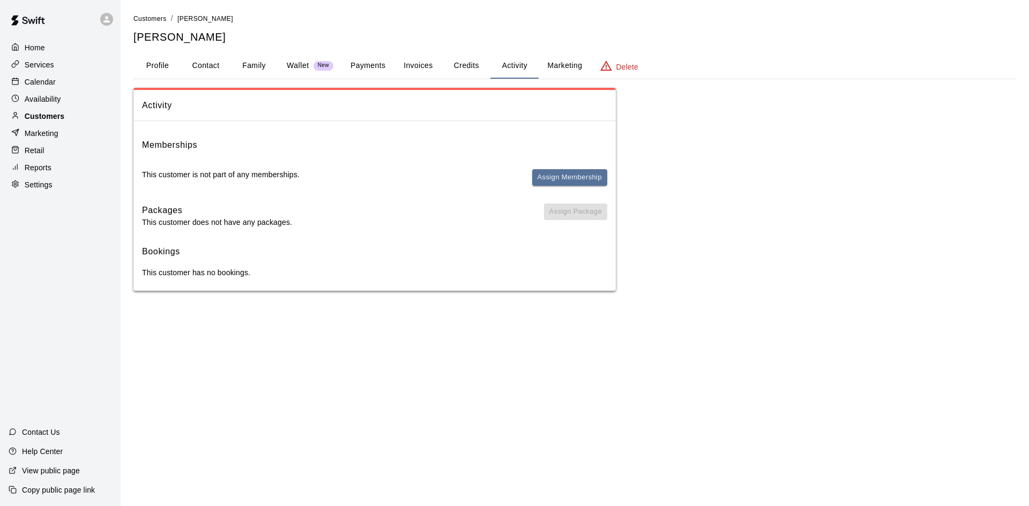
click at [42, 119] on p "Customers" at bounding box center [45, 116] width 40 height 11
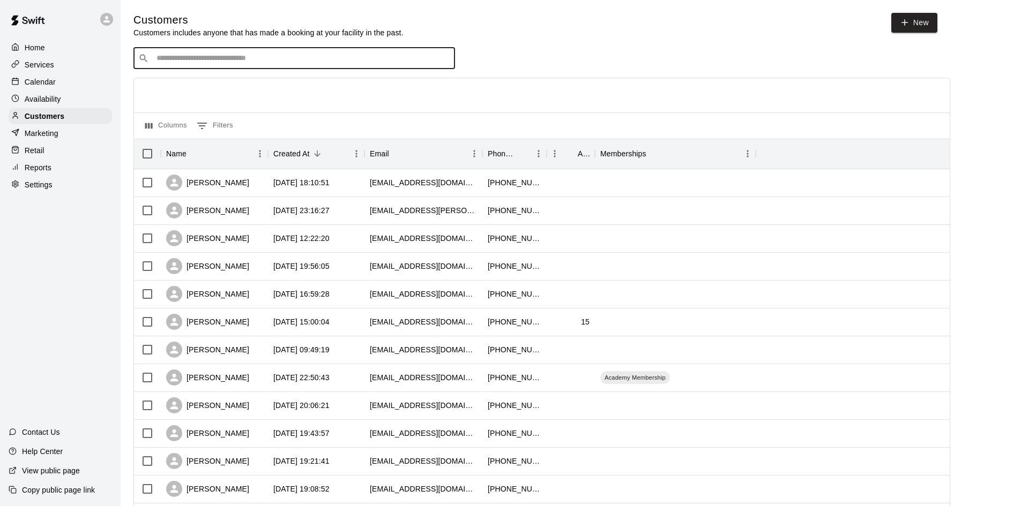
click at [312, 59] on input "Search customers by name or email" at bounding box center [301, 58] width 297 height 11
click at [204, 66] on div "​ *** ​" at bounding box center [293, 58] width 321 height 21
type input "*"
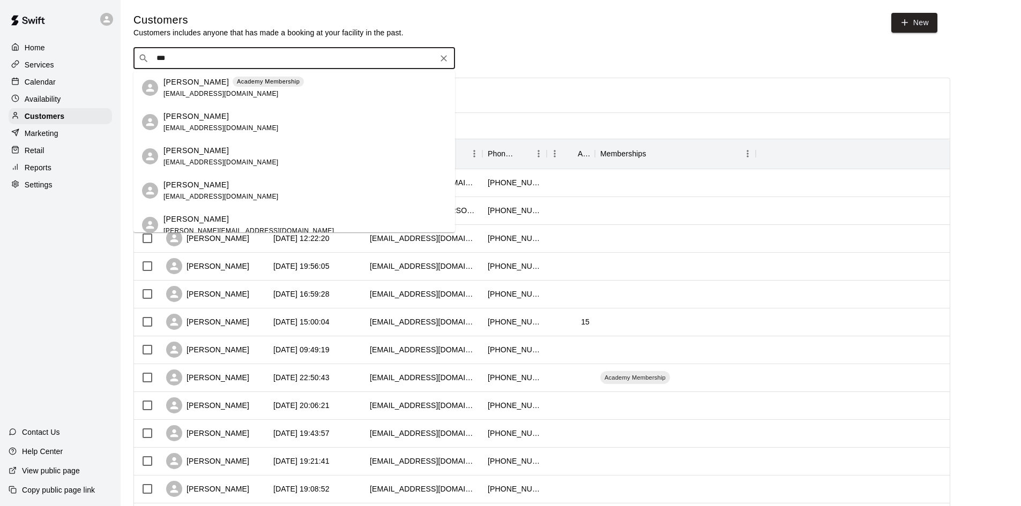
type input "****"
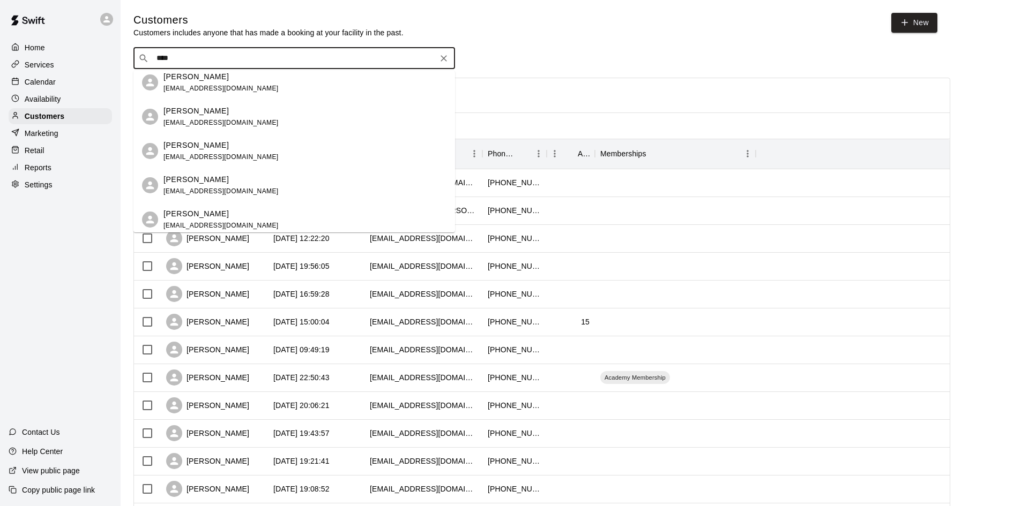
scroll to position [78, 0]
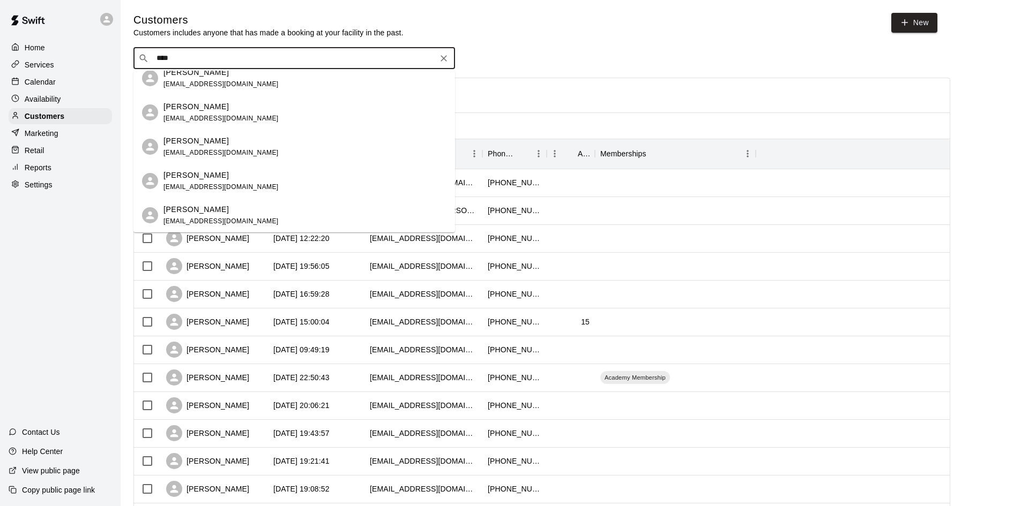
click at [247, 177] on div "[PERSON_NAME] [EMAIL_ADDRESS][DOMAIN_NAME]" at bounding box center [304, 181] width 283 height 23
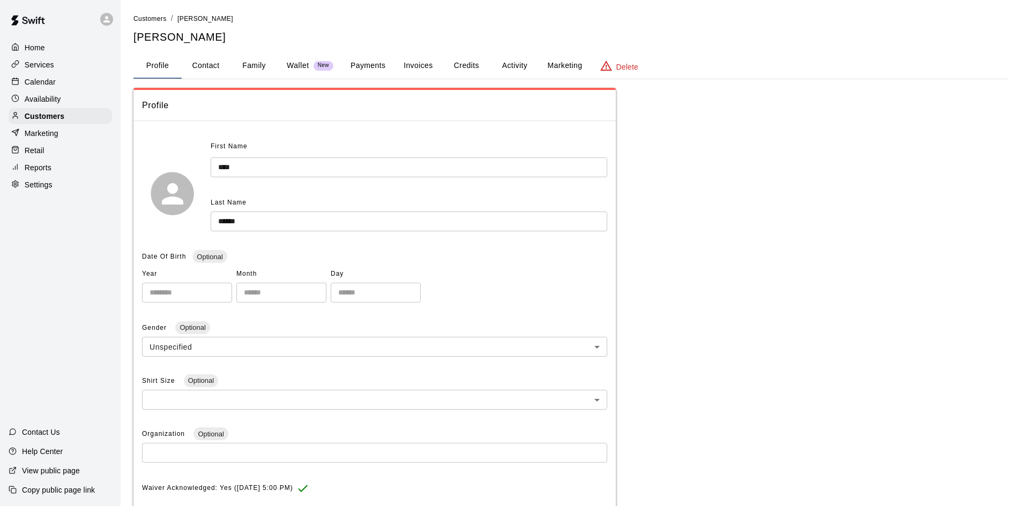
click at [363, 66] on button "Payments" at bounding box center [368, 66] width 52 height 26
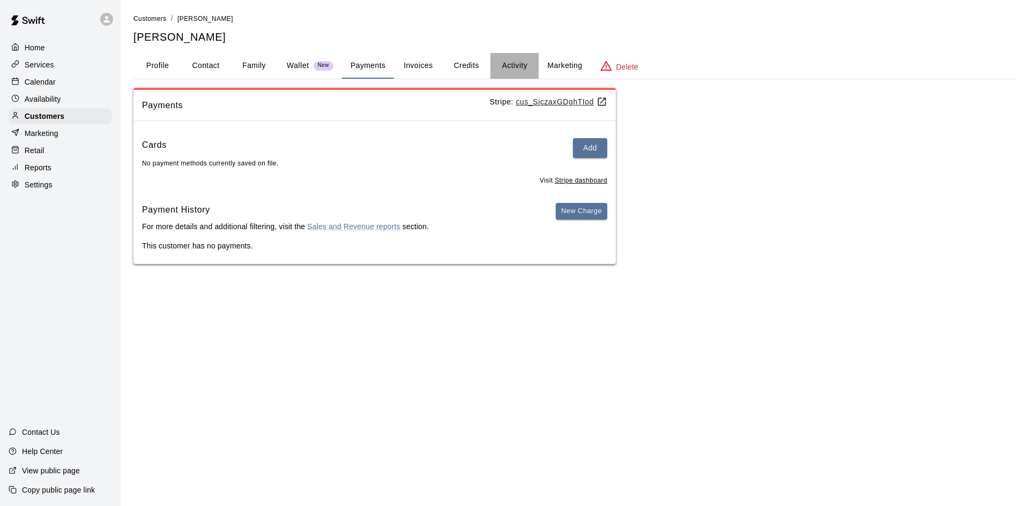
click at [527, 60] on button "Activity" at bounding box center [514, 66] width 48 height 26
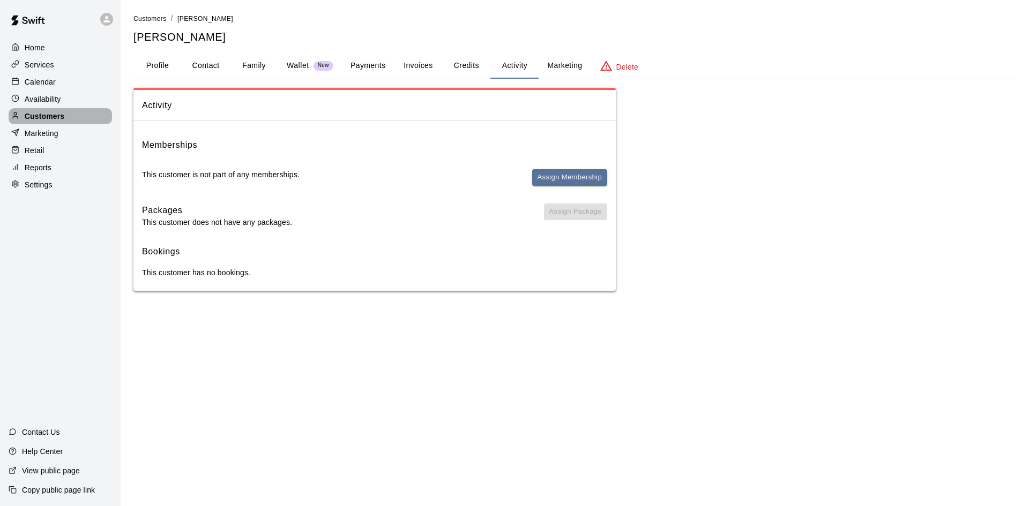
click at [40, 121] on p "Customers" at bounding box center [45, 116] width 40 height 11
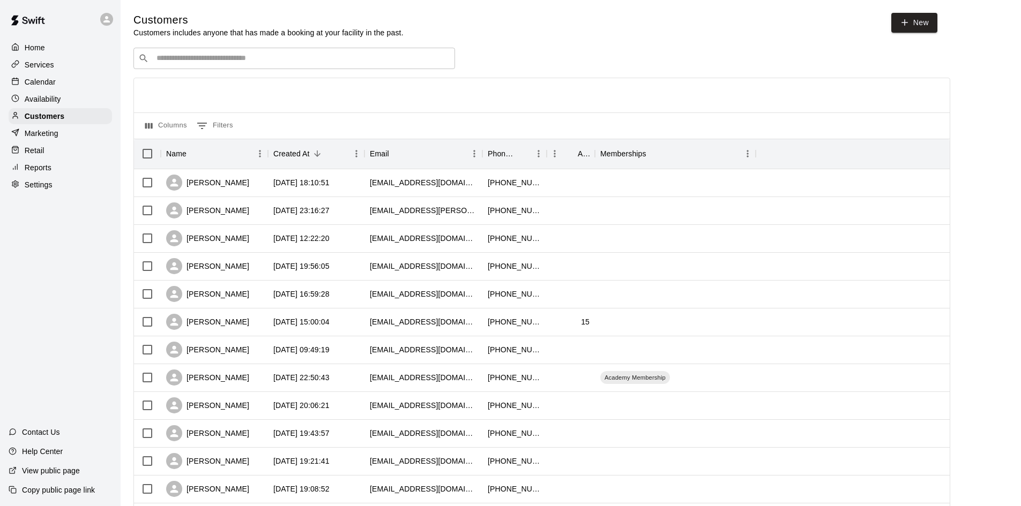
click at [366, 54] on div "​ ​" at bounding box center [293, 58] width 321 height 21
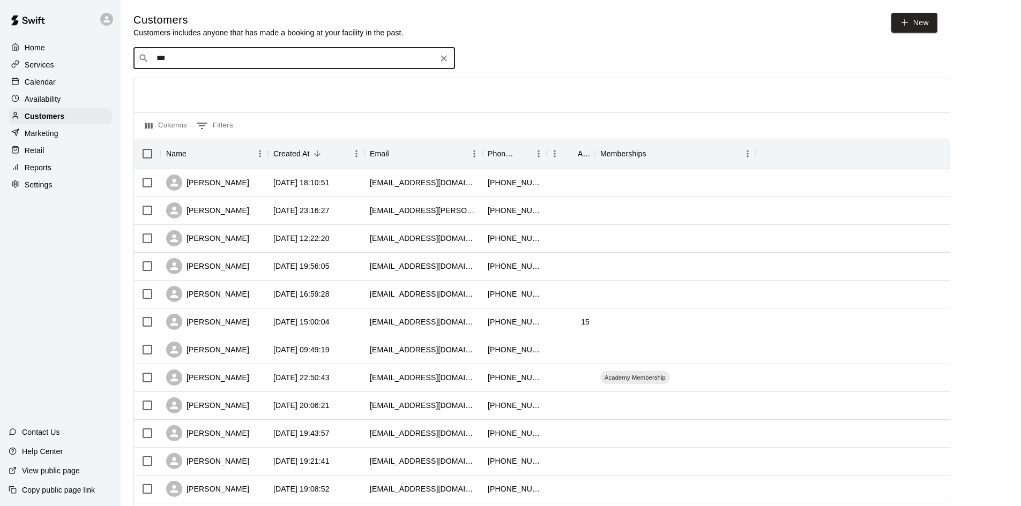
type input "****"
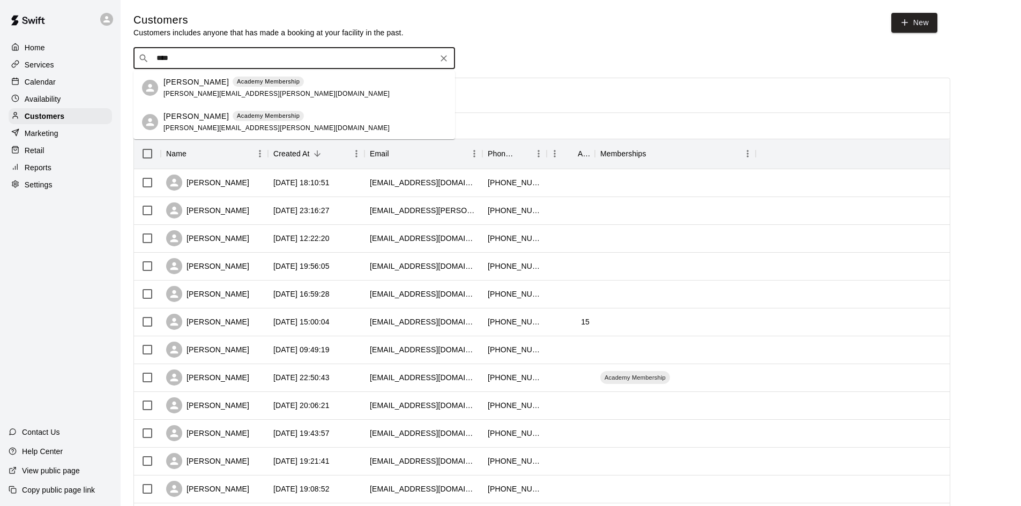
click at [187, 112] on p "[PERSON_NAME]" at bounding box center [195, 116] width 65 height 11
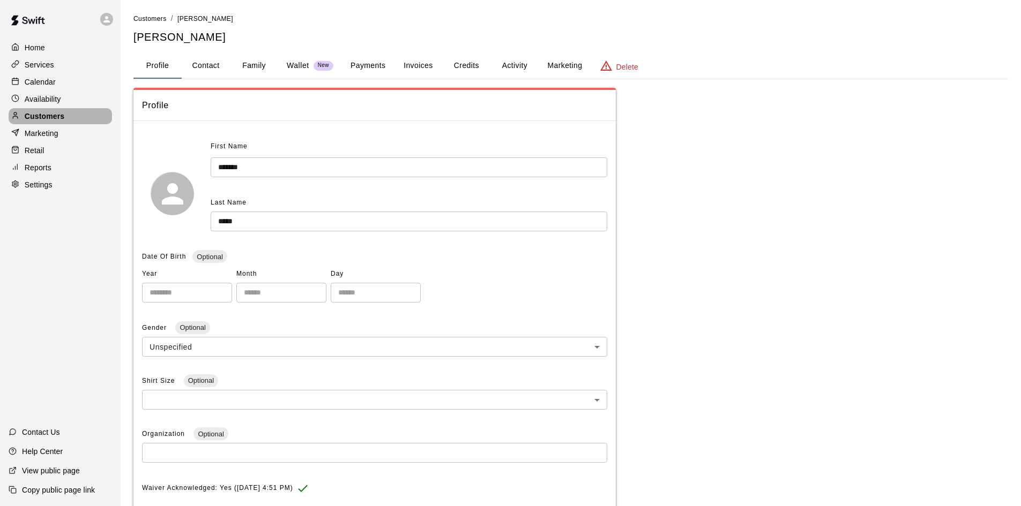
drag, startPoint x: 36, startPoint y: 117, endPoint x: 43, endPoint y: 121, distance: 8.2
click at [36, 117] on p "Customers" at bounding box center [45, 116] width 40 height 11
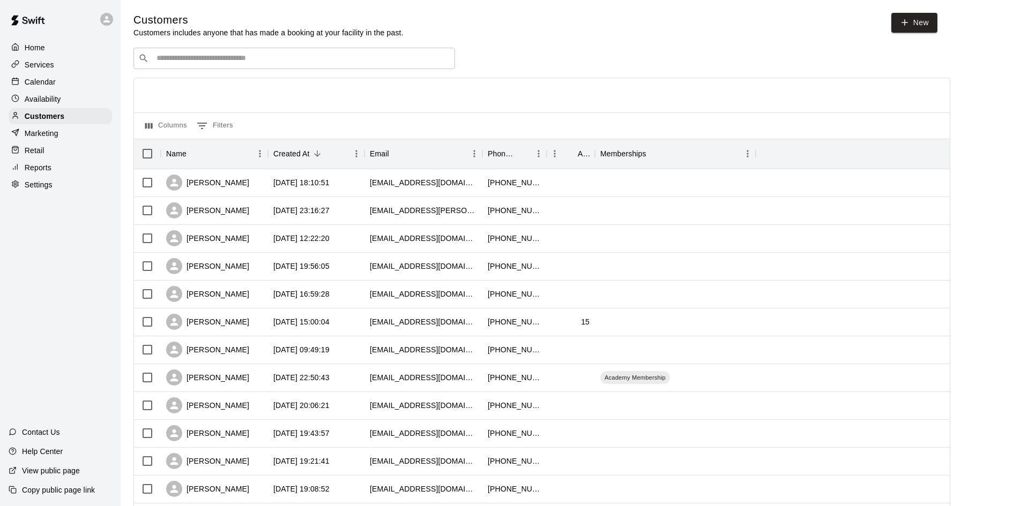
click at [235, 48] on div "Customers Customers includes anyone that has made a booking at your facility in…" at bounding box center [570, 454] width 874 height 882
click at [235, 54] on div "​ ​" at bounding box center [293, 58] width 321 height 21
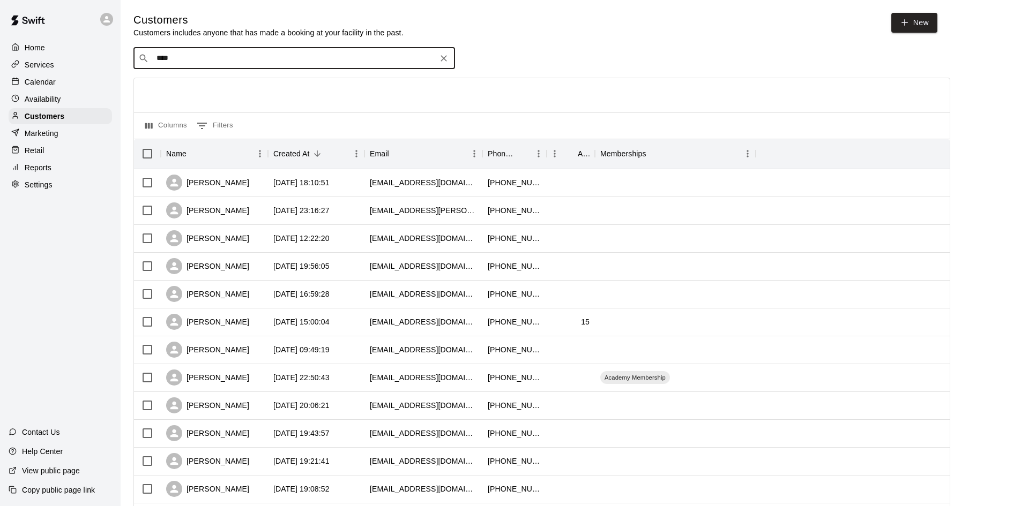
type input "****"
